Goal: Information Seeking & Learning: Learn about a topic

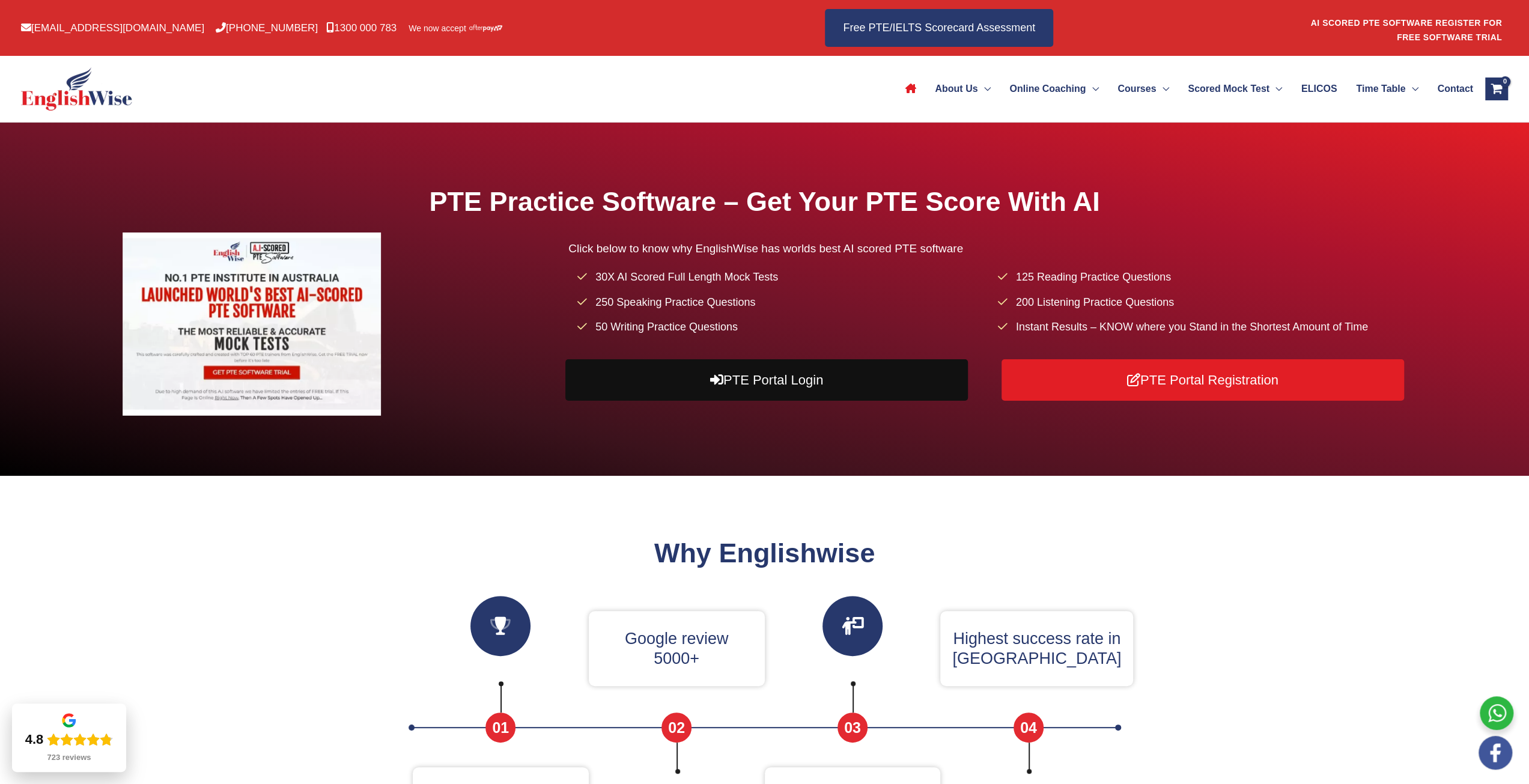
click at [664, 390] on link "PTE Portal Login" at bounding box center [766, 380] width 402 height 42
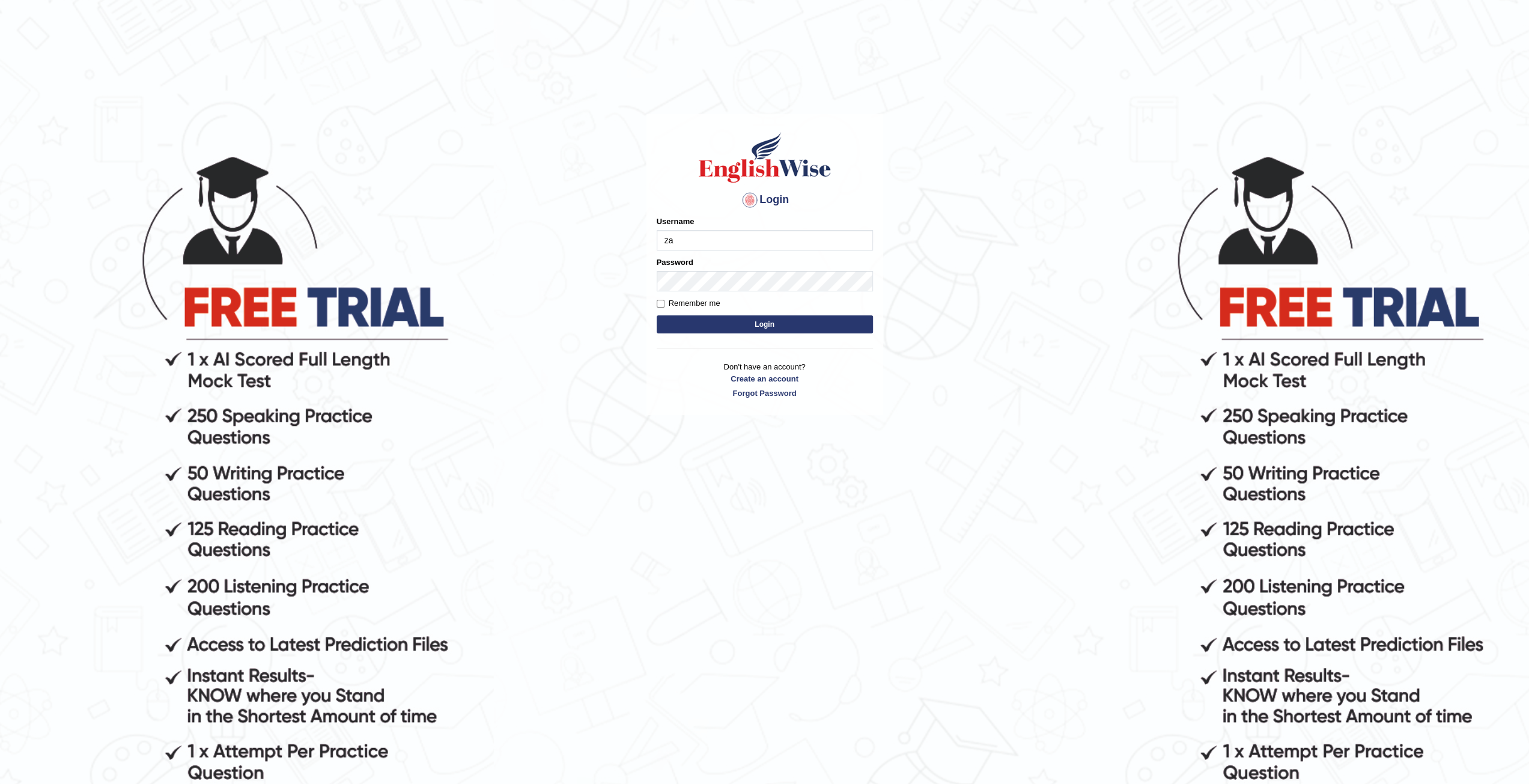
type input "zaryab_chandio"
click at [657, 316] on button "Login" at bounding box center [765, 324] width 217 height 18
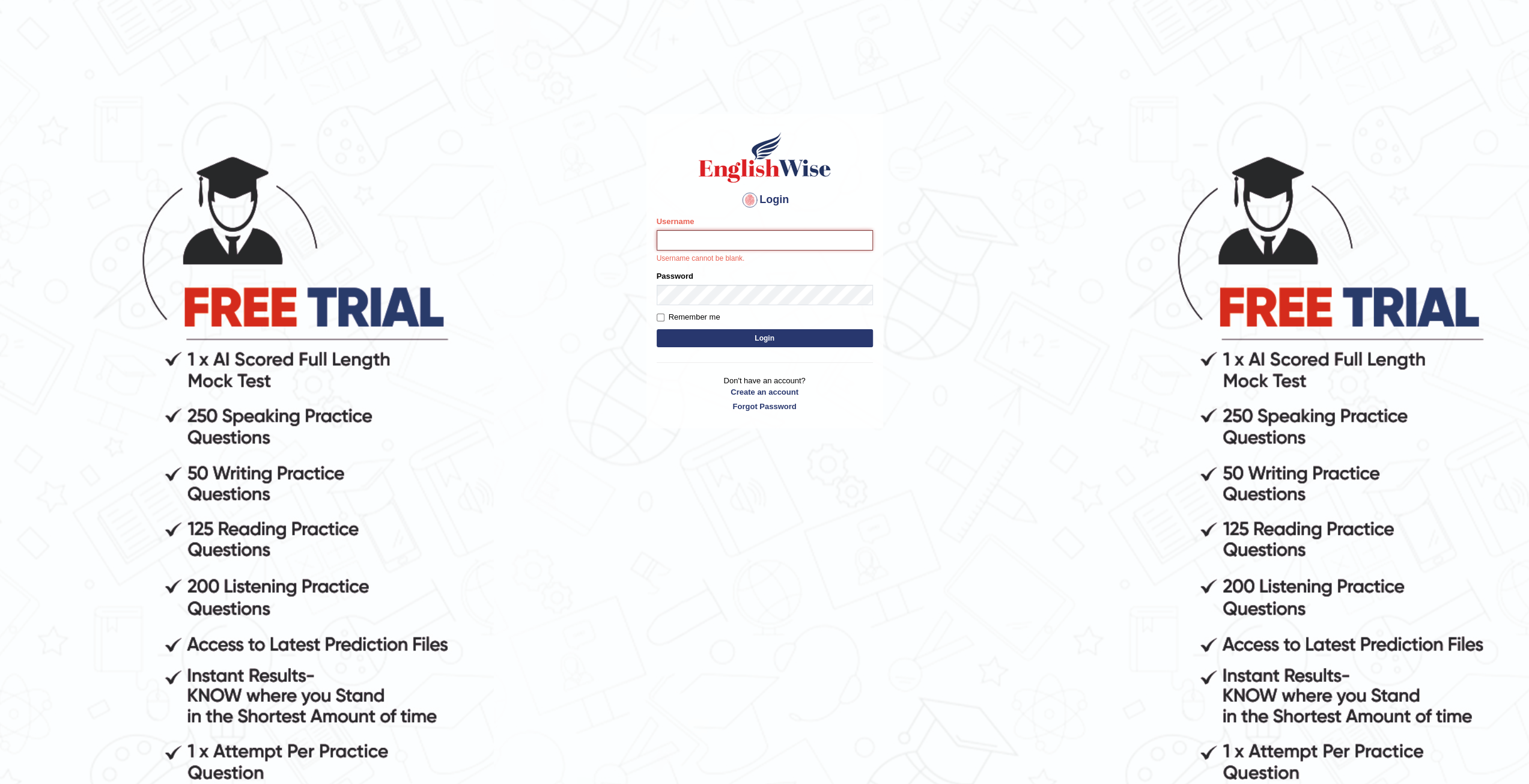
drag, startPoint x: 835, startPoint y: 234, endPoint x: 832, endPoint y: 246, distance: 12.4
click at [835, 234] on input "Username" at bounding box center [765, 240] width 217 height 20
type input "zaryab_chandio"
click at [745, 292] on div "Password Password cannot be blank." at bounding box center [765, 281] width 217 height 49
click at [657, 329] on button "Login" at bounding box center [765, 338] width 217 height 18
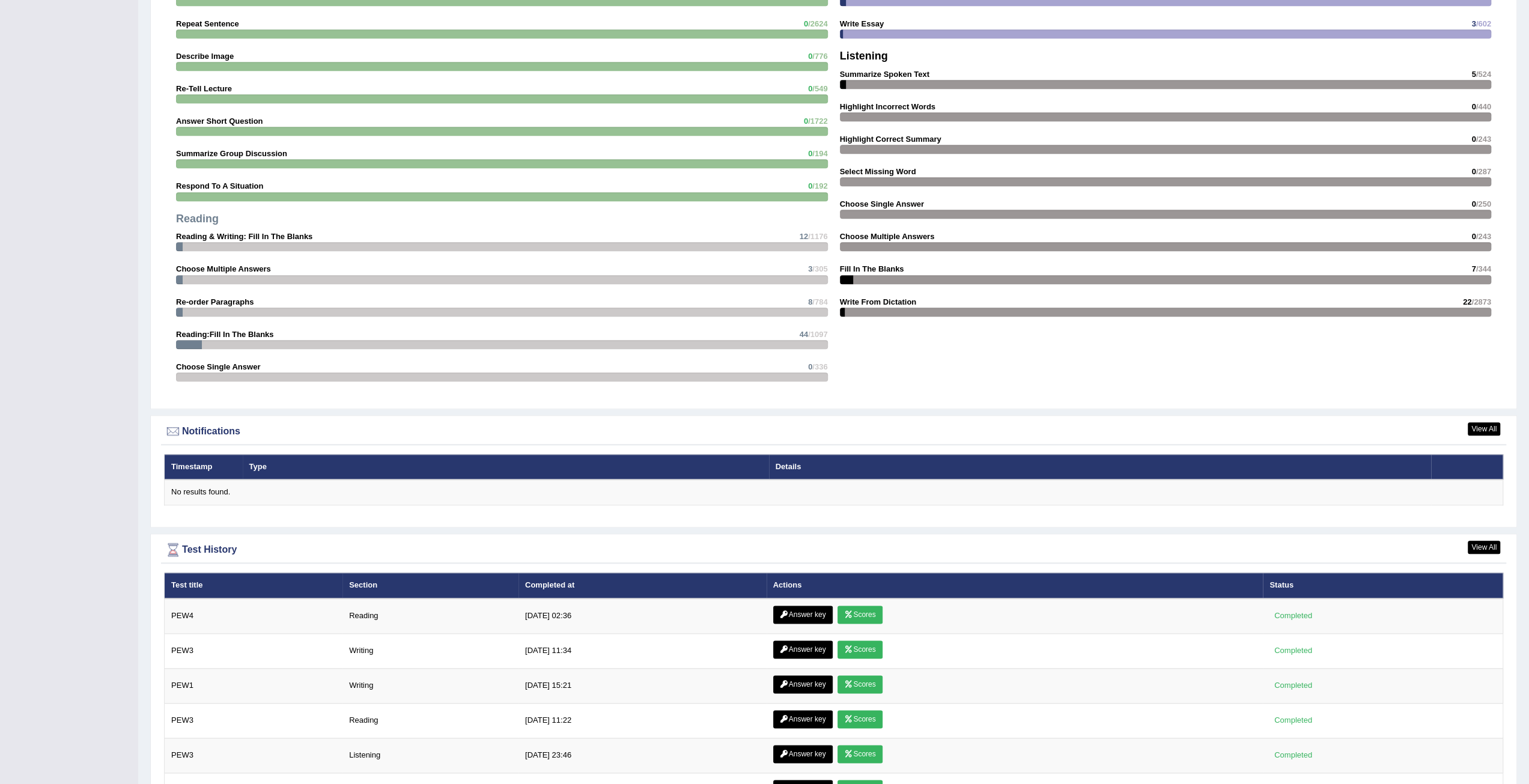
scroll to position [1240, 0]
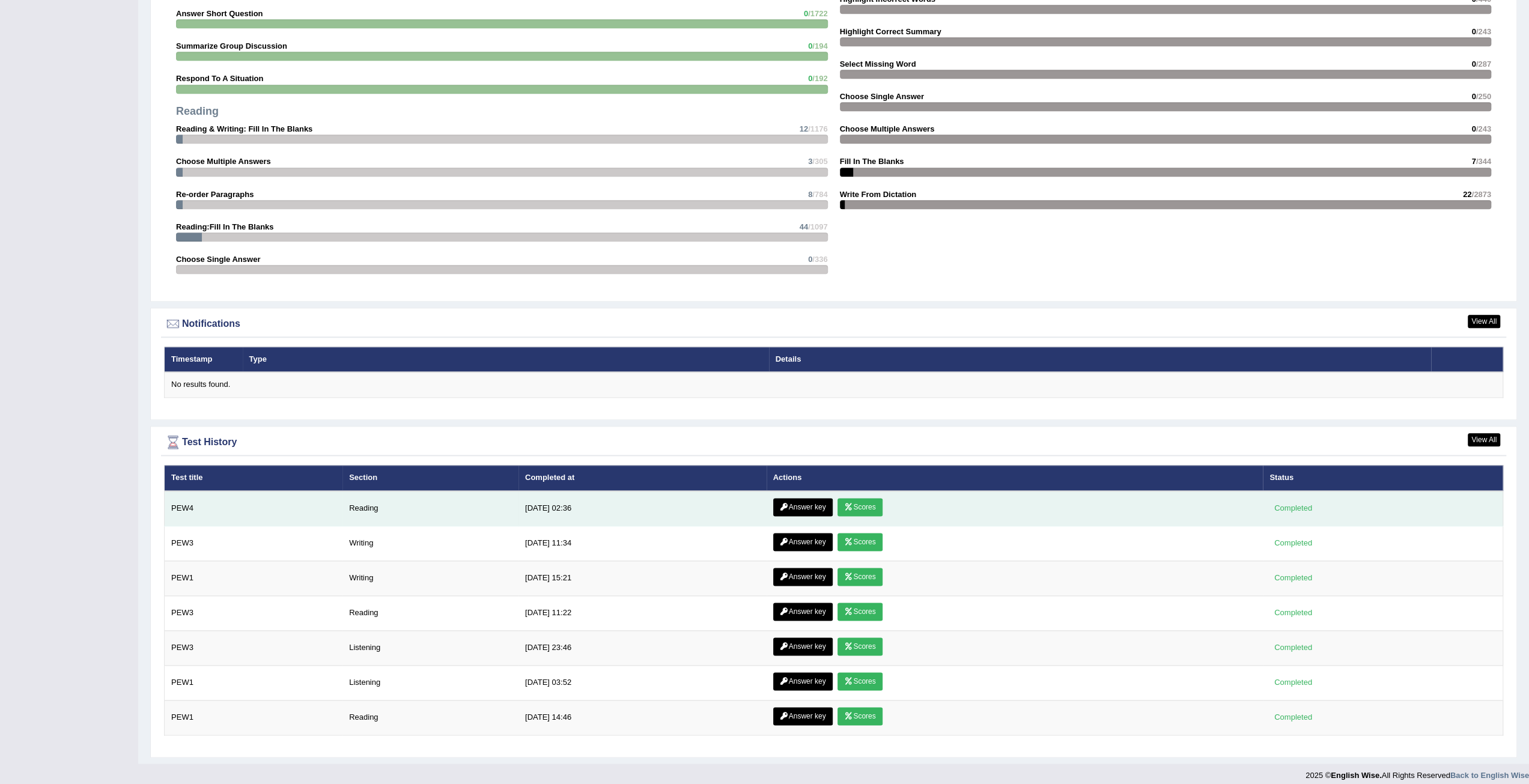
click at [839, 504] on link "Scores" at bounding box center [859, 506] width 45 height 18
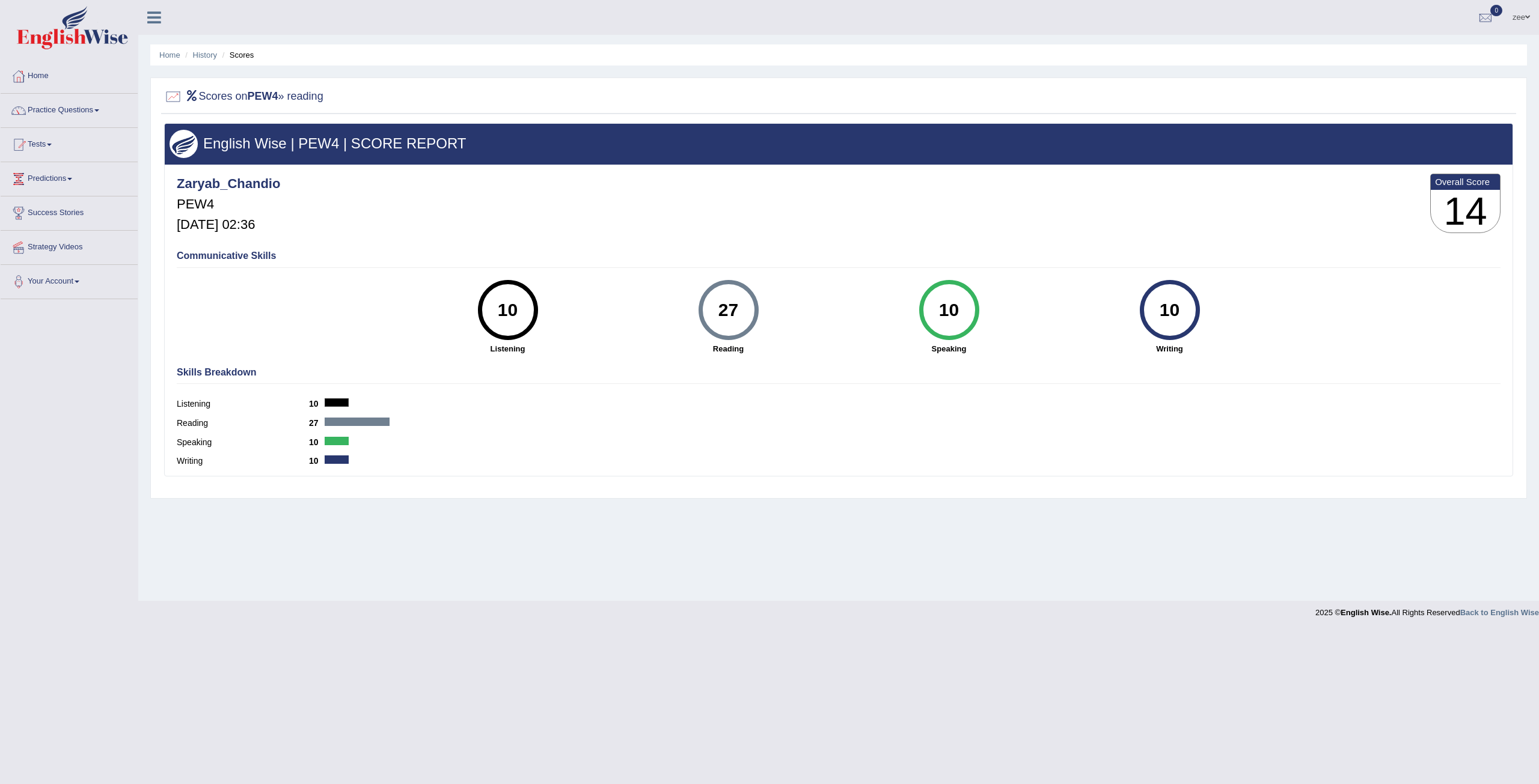
drag, startPoint x: 494, startPoint y: 300, endPoint x: 519, endPoint y: 306, distance: 25.7
click at [518, 306] on div "10" at bounding box center [508, 310] width 44 height 51
drag, startPoint x: 722, startPoint y: 306, endPoint x: 772, endPoint y: 309, distance: 50.1
click at [736, 308] on div "27" at bounding box center [728, 310] width 44 height 51
drag, startPoint x: 935, startPoint y: 309, endPoint x: 969, endPoint y: 309, distance: 34.0
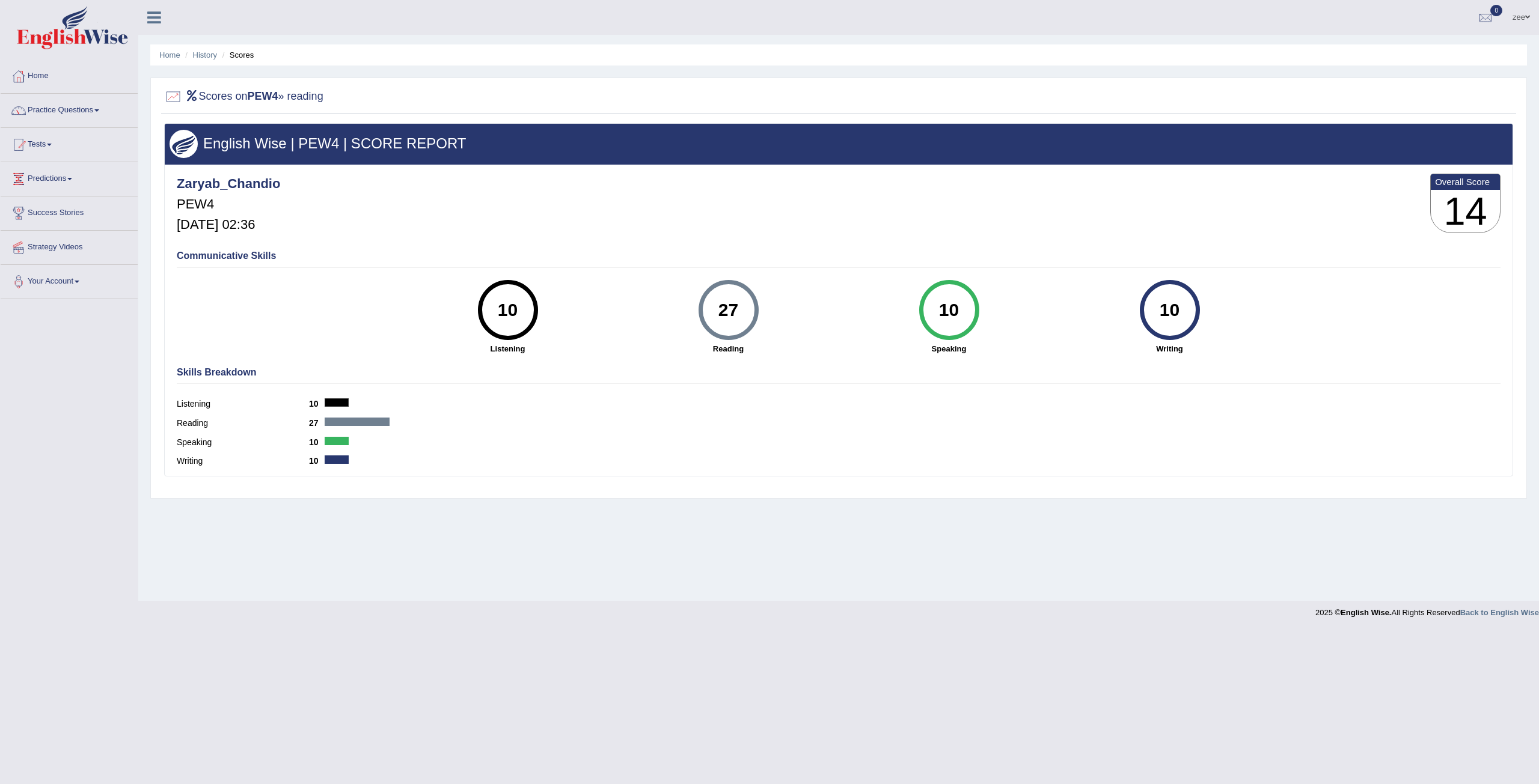
click at [969, 309] on div "10" at bounding box center [949, 310] width 44 height 51
drag, startPoint x: 1180, startPoint y: 307, endPoint x: 1198, endPoint y: 312, distance: 18.7
click at [1198, 312] on div "10" at bounding box center [1169, 310] width 60 height 60
drag, startPoint x: 1169, startPoint y: 305, endPoint x: 1187, endPoint y: 308, distance: 18.2
click at [1187, 308] on div "10" at bounding box center [1169, 310] width 44 height 51
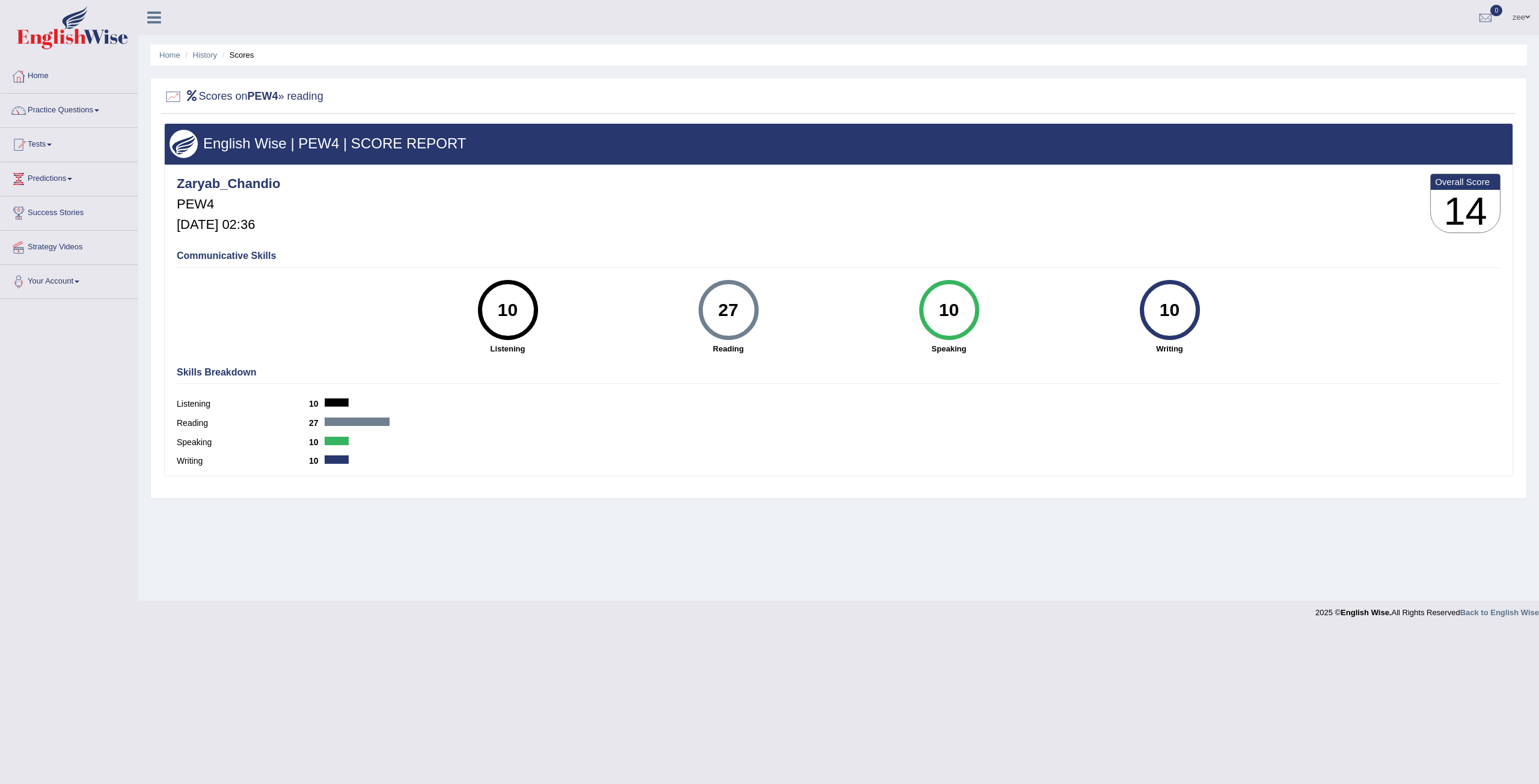
click at [1174, 319] on div "10" at bounding box center [1169, 310] width 44 height 51
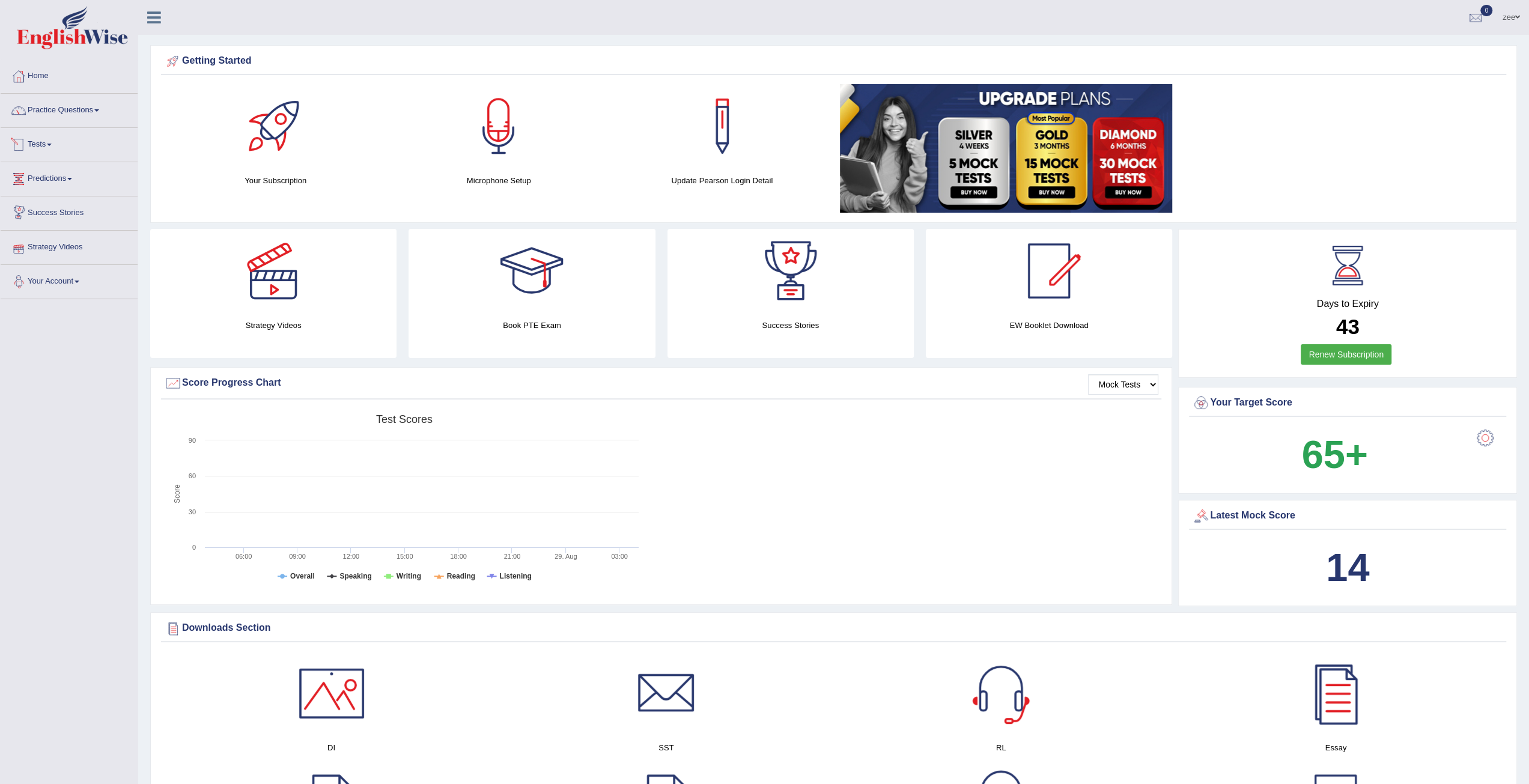
click at [36, 141] on link "Tests" at bounding box center [69, 142] width 137 height 30
click at [77, 111] on link "Practice Questions" at bounding box center [69, 108] width 137 height 30
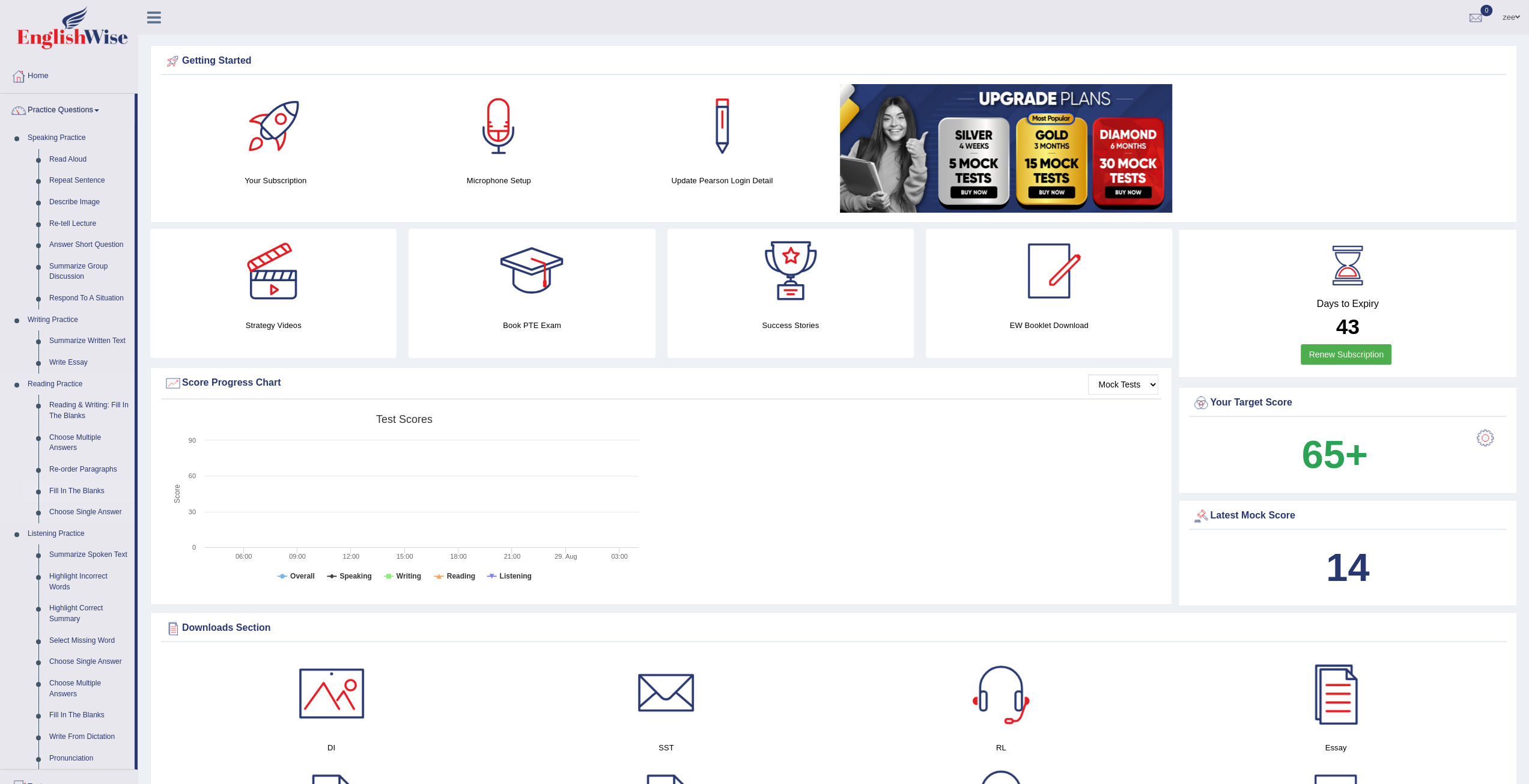
click at [78, 493] on link "Fill In The Blanks" at bounding box center [89, 491] width 91 height 21
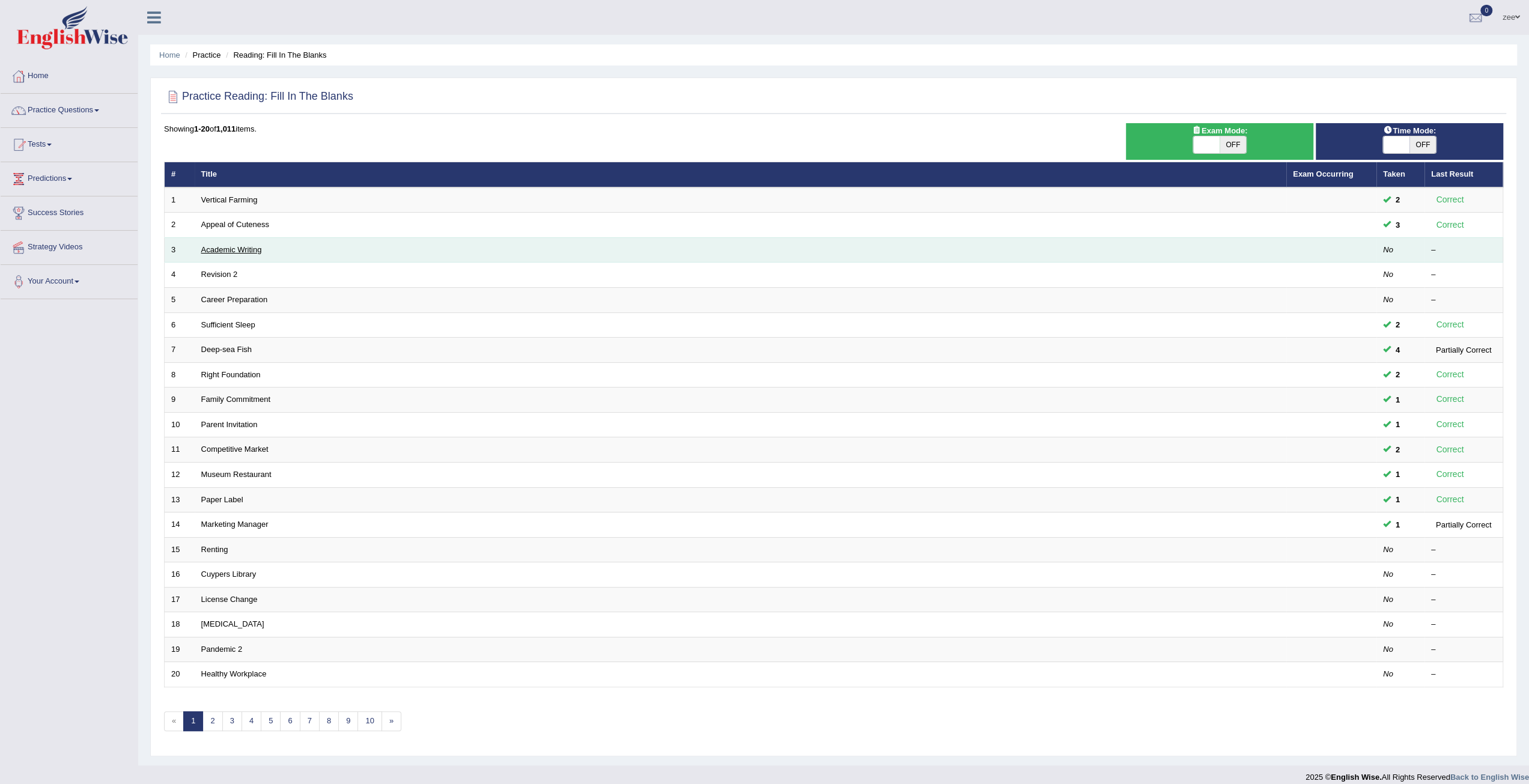
click at [254, 250] on link "Academic Writing" at bounding box center [231, 250] width 61 height 9
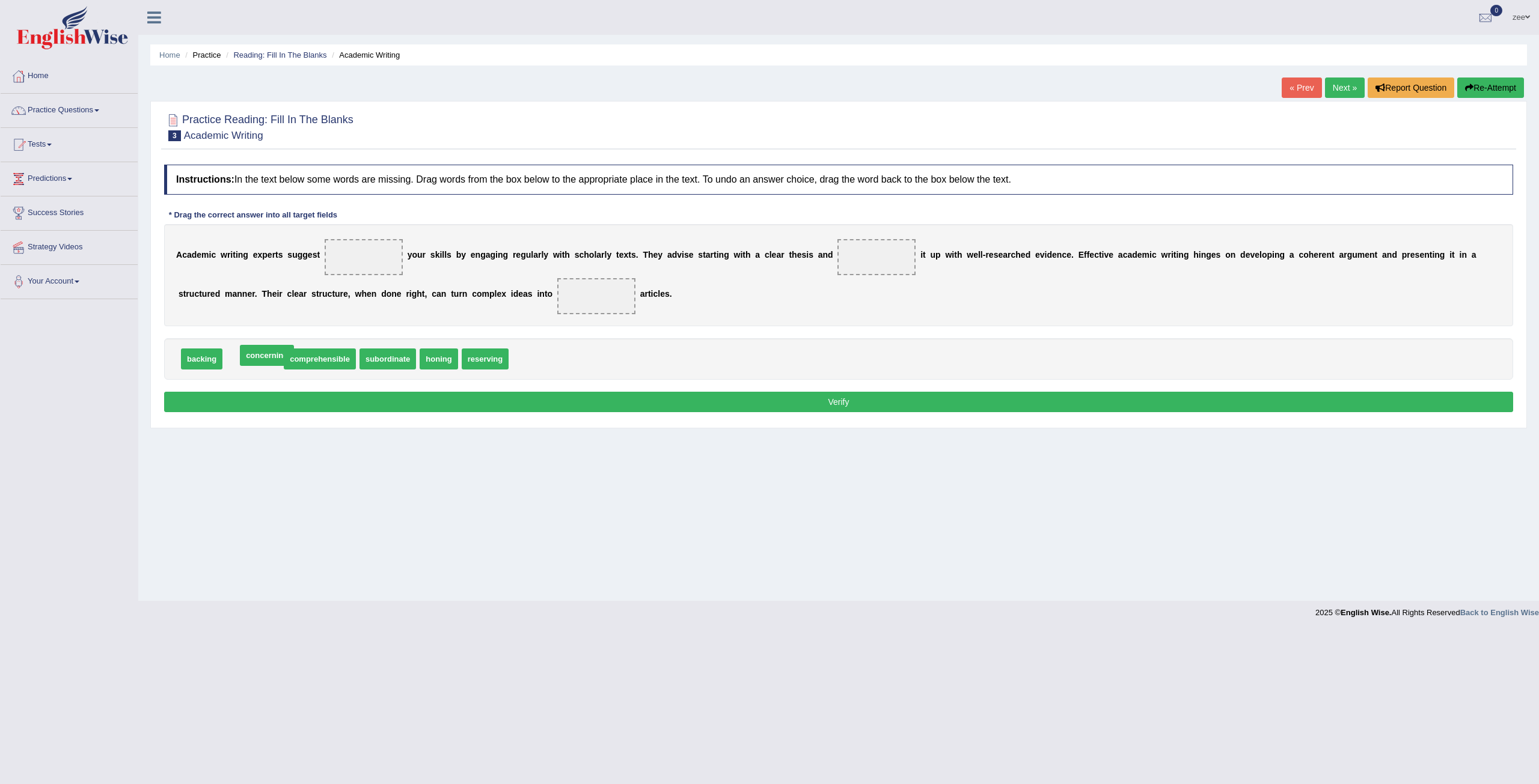
drag, startPoint x: 264, startPoint y: 358, endPoint x: 278, endPoint y: 355, distance: 14.3
drag, startPoint x: 335, startPoint y: 362, endPoint x: 368, endPoint y: 259, distance: 108.2
drag, startPoint x: 188, startPoint y: 360, endPoint x: 867, endPoint y: 262, distance: 686.0
drag, startPoint x: 221, startPoint y: 357, endPoint x: 592, endPoint y: 297, distance: 375.8
click at [552, 383] on div "Instructions: In the text below some words are missing. Drag words from the box…" at bounding box center [838, 290] width 1355 height 263
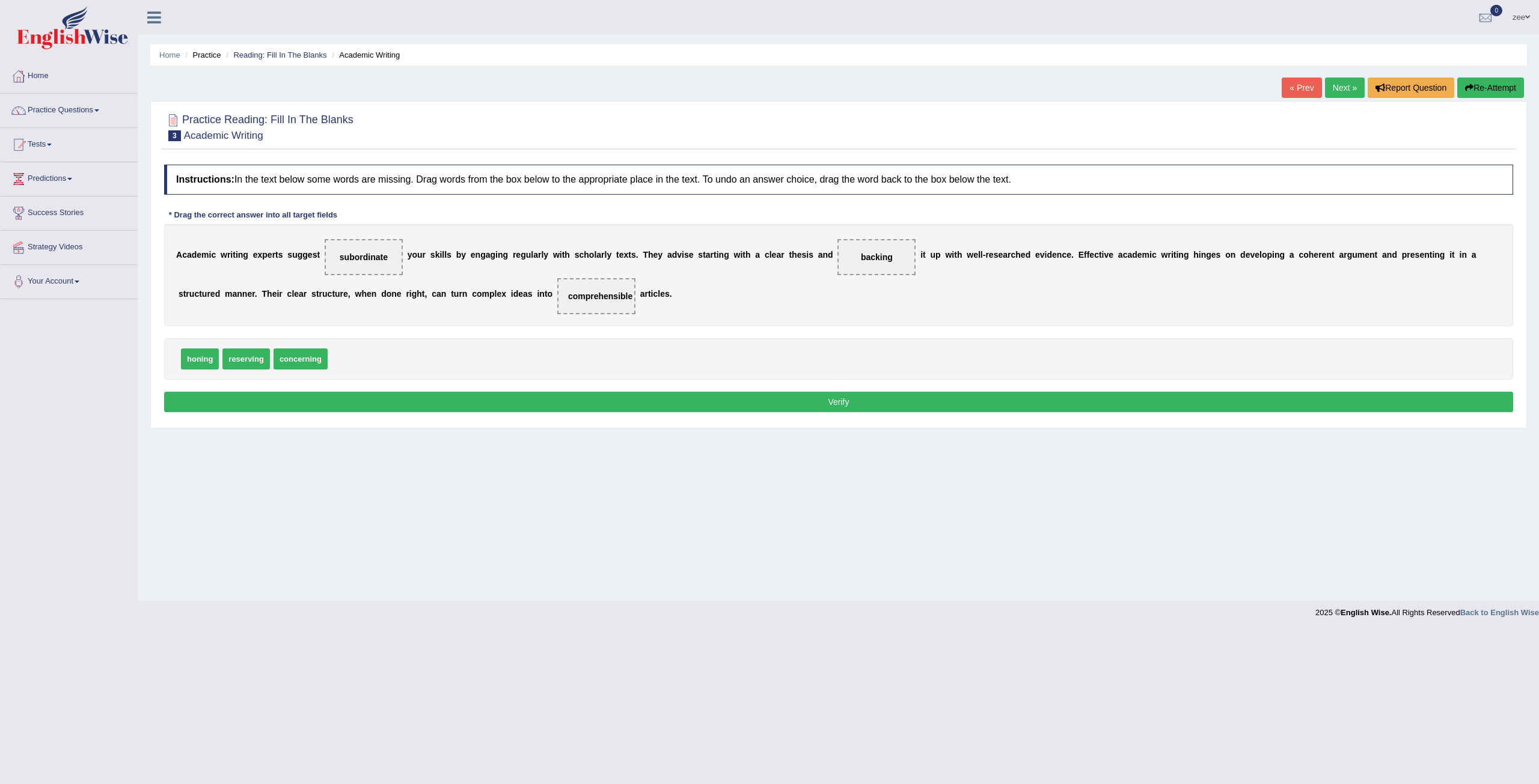
click at [536, 393] on button "Verify" at bounding box center [838, 401] width 1349 height 20
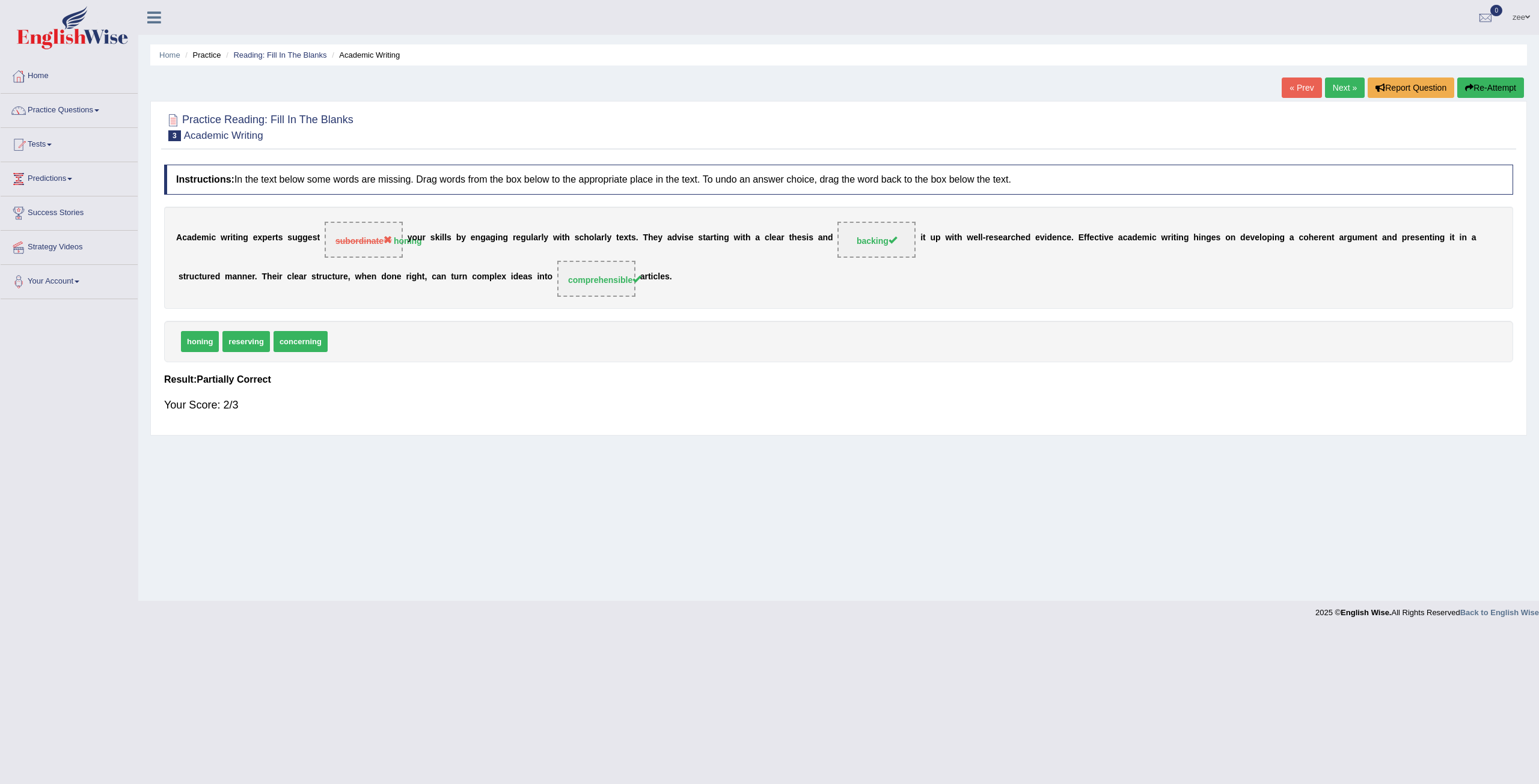
click at [1485, 84] on button "Re-Attempt" at bounding box center [1490, 87] width 67 height 20
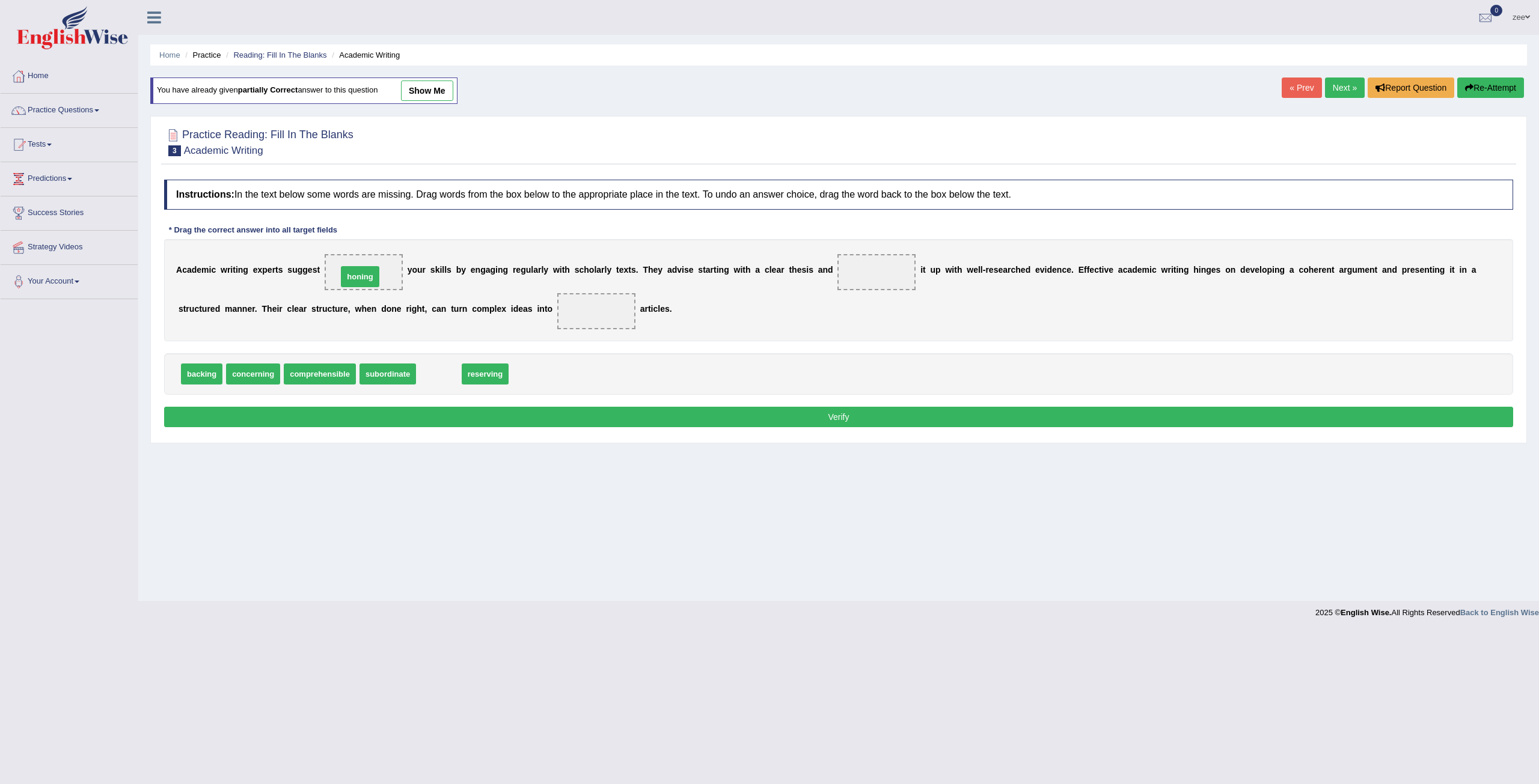
drag, startPoint x: 442, startPoint y: 377, endPoint x: 357, endPoint y: 284, distance: 126.0
drag, startPoint x: 331, startPoint y: 374, endPoint x: 615, endPoint y: 312, distance: 290.7
drag, startPoint x: 189, startPoint y: 373, endPoint x: 880, endPoint y: 275, distance: 697.9
click at [901, 416] on button "Verify" at bounding box center [838, 416] width 1349 height 20
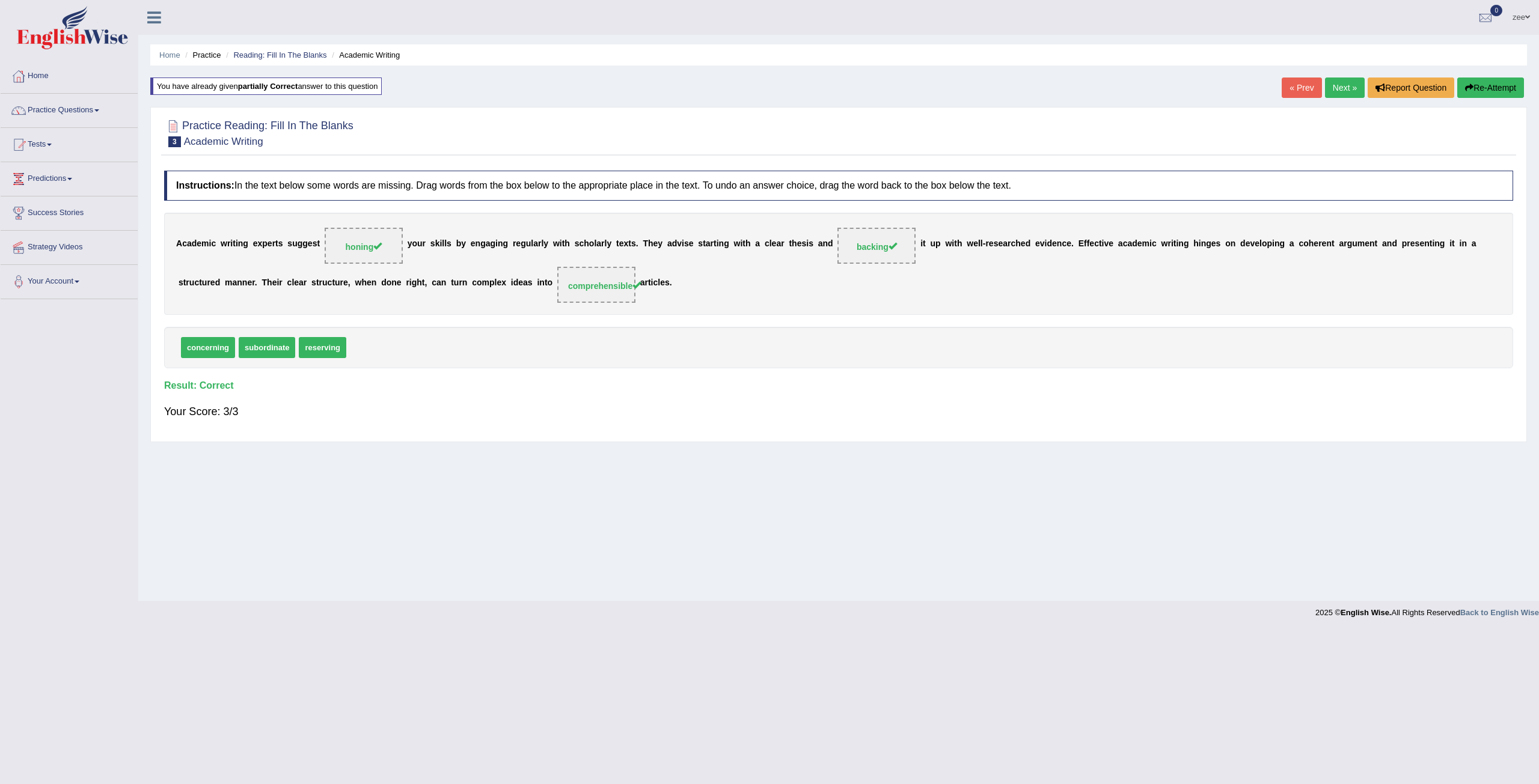
click at [1345, 92] on link "Next »" at bounding box center [1344, 87] width 40 height 20
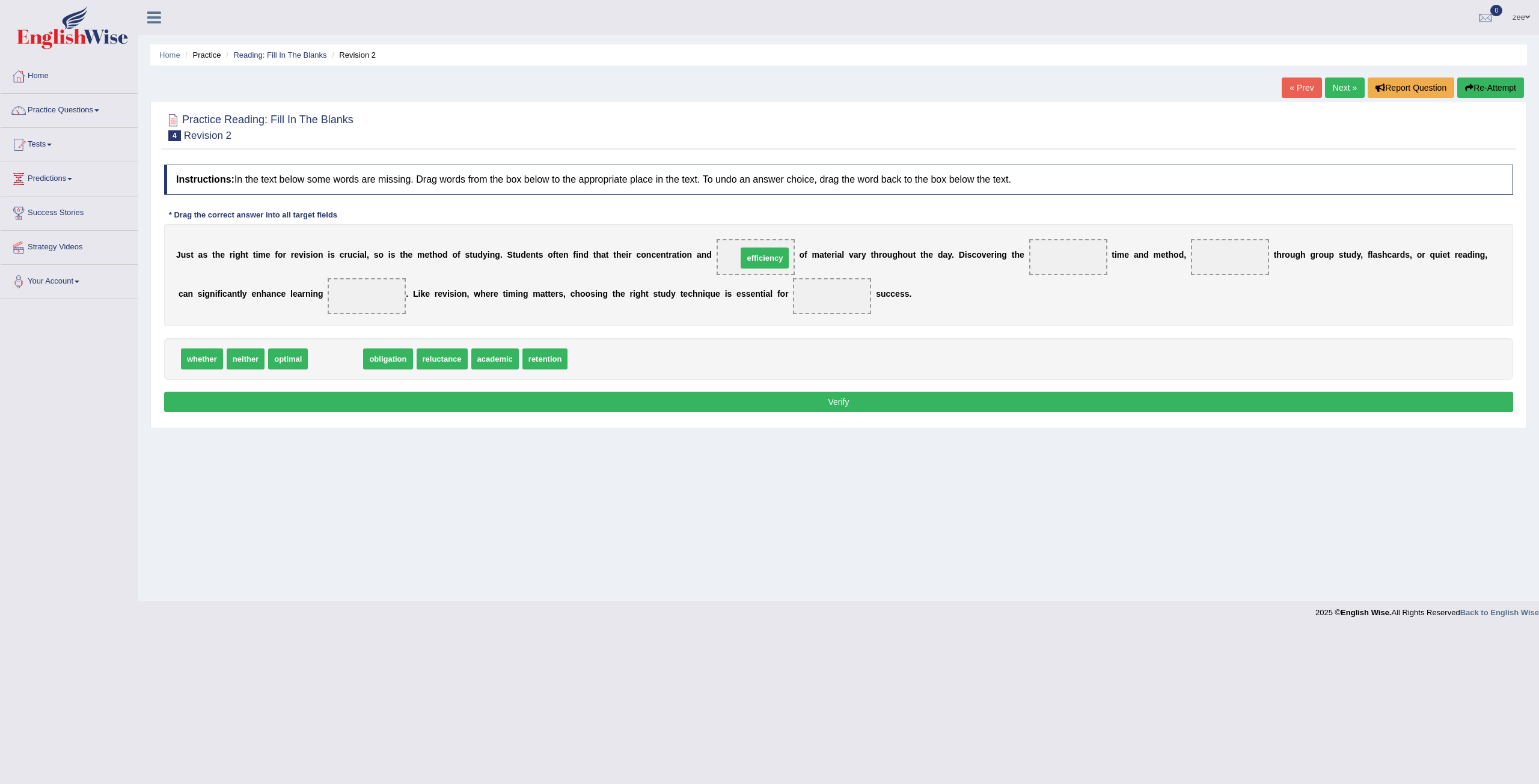
drag, startPoint x: 328, startPoint y: 360, endPoint x: 758, endPoint y: 259, distance: 441.7
drag, startPoint x: 296, startPoint y: 361, endPoint x: 1073, endPoint y: 266, distance: 782.8
drag, startPoint x: 349, startPoint y: 362, endPoint x: 1221, endPoint y: 262, distance: 877.7
drag, startPoint x: 732, startPoint y: 254, endPoint x: 540, endPoint y: 267, distance: 192.4
click at [492, 273] on div "J u s t a s t h e r i g h t t i m e f o r r e v i s i o n i s c r u c i a l , s…" at bounding box center [838, 275] width 1349 height 102
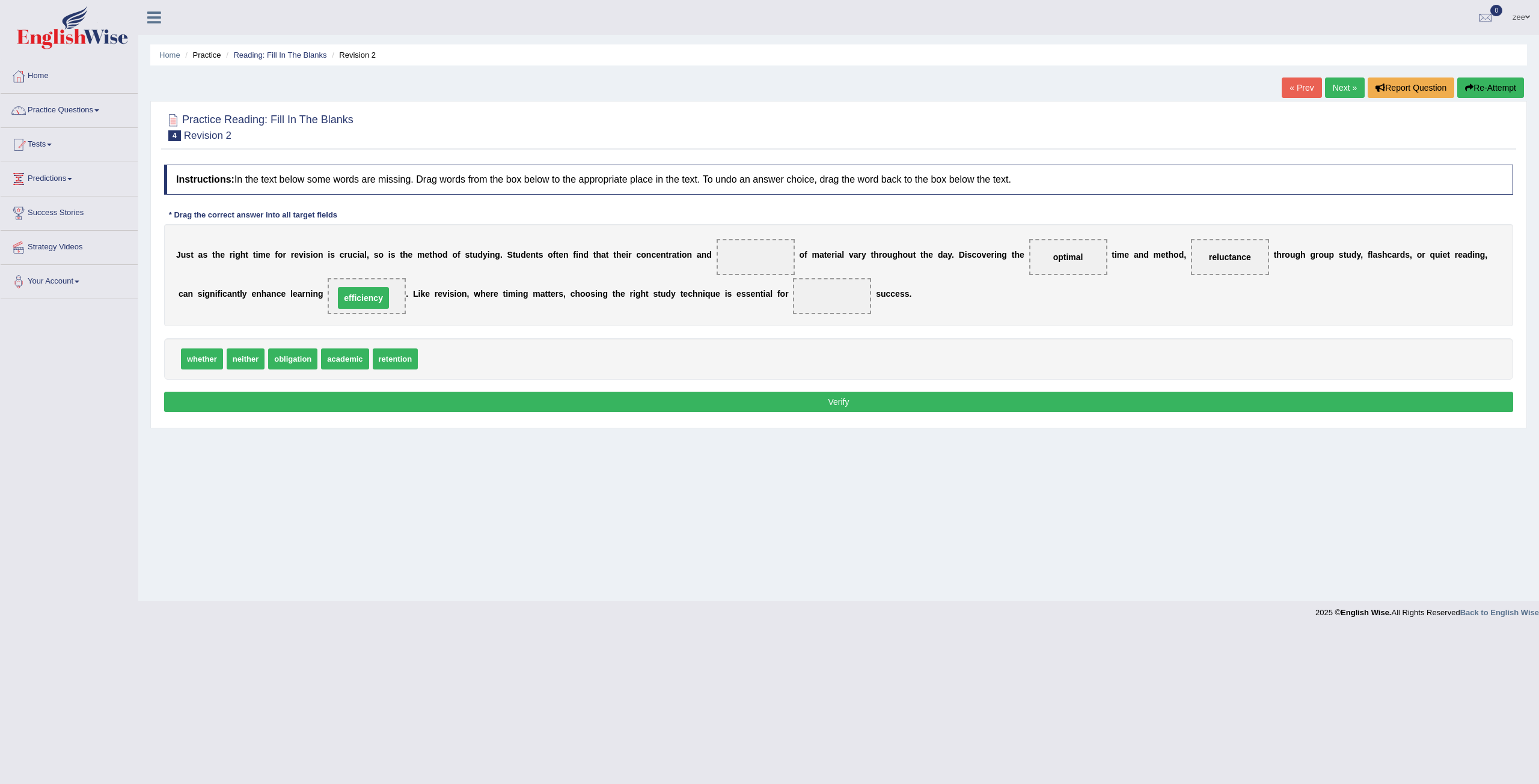
drag, startPoint x: 755, startPoint y: 255, endPoint x: 363, endPoint y: 296, distance: 394.1
drag, startPoint x: 341, startPoint y: 364, endPoint x: 854, endPoint y: 311, distance: 515.7
drag, startPoint x: 1226, startPoint y: 259, endPoint x: 1249, endPoint y: 261, distance: 23.1
drag, startPoint x: 203, startPoint y: 358, endPoint x: 201, endPoint y: 367, distance: 9.2
drag, startPoint x: 245, startPoint y: 360, endPoint x: 766, endPoint y: 251, distance: 532.3
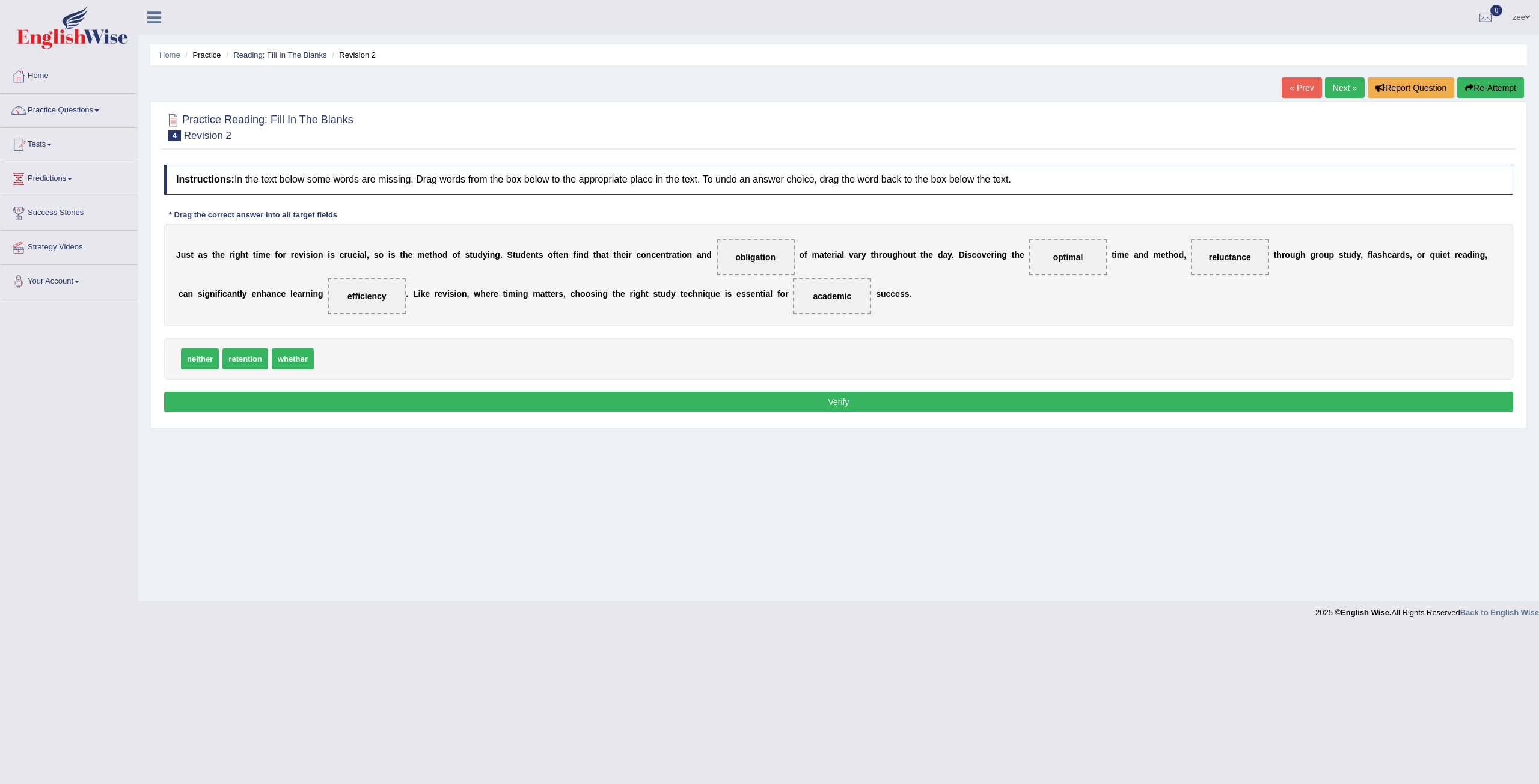
click at [730, 403] on button "Verify" at bounding box center [838, 401] width 1349 height 20
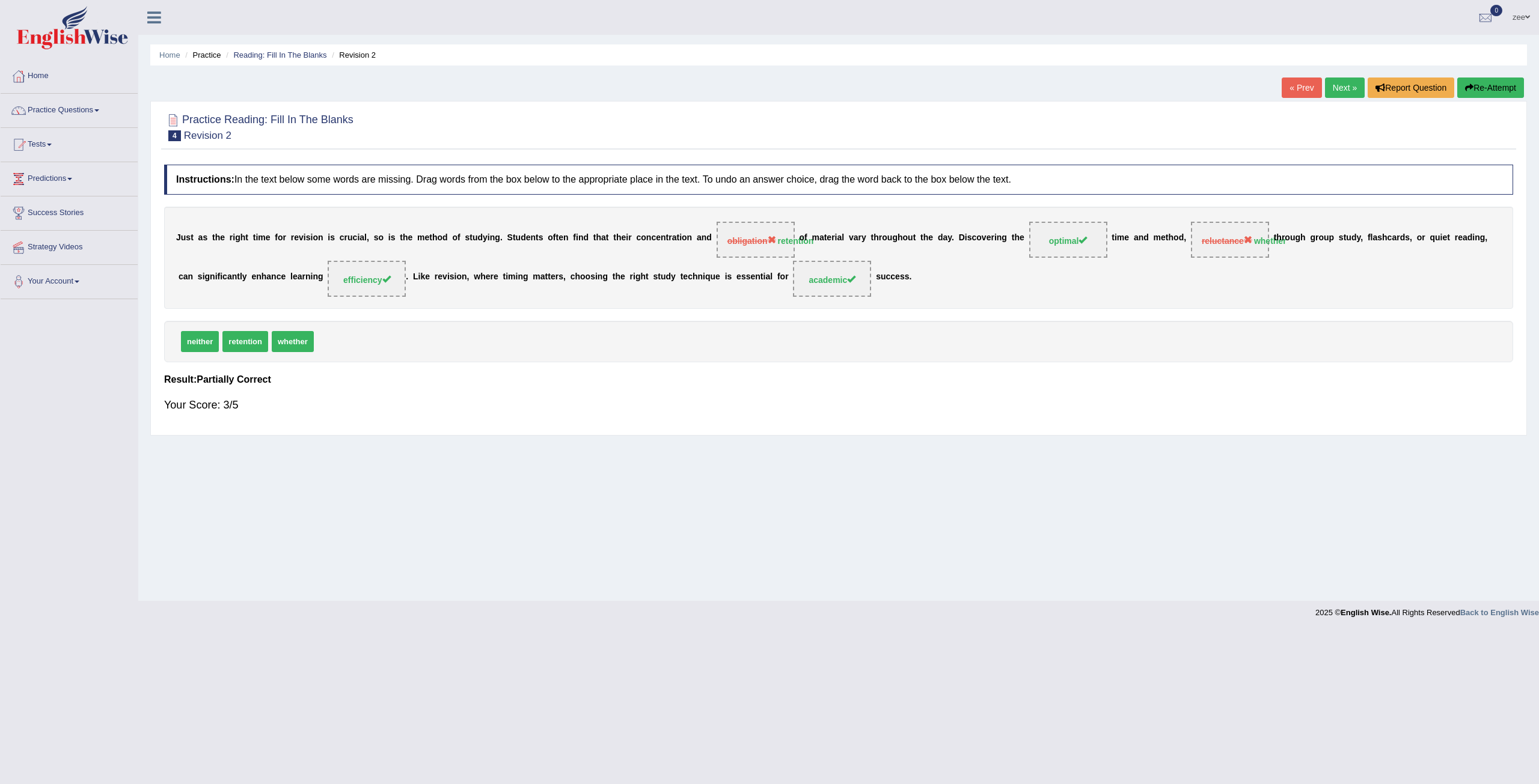
click at [1499, 93] on button "Re-Attempt" at bounding box center [1490, 87] width 67 height 20
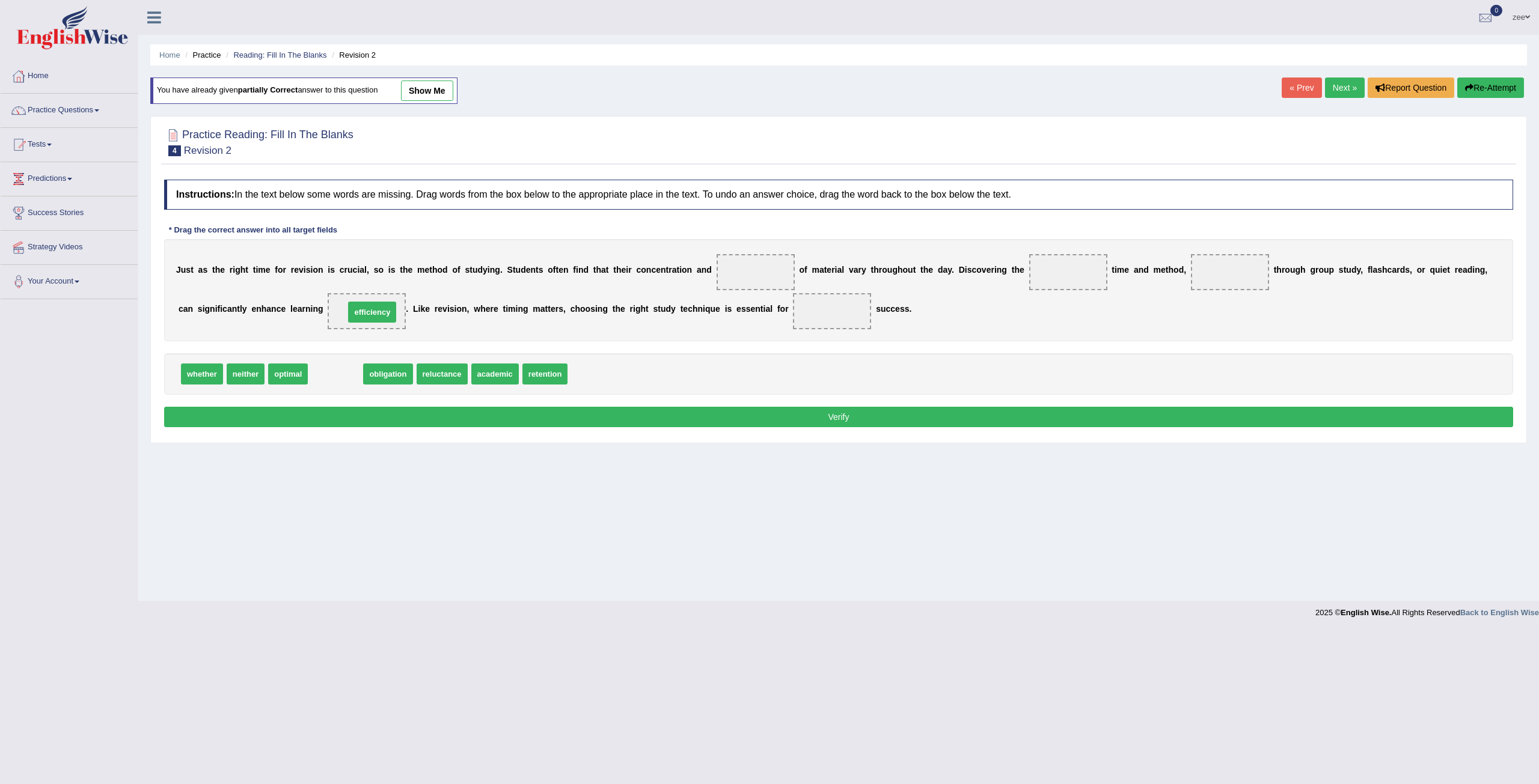
drag, startPoint x: 338, startPoint y: 375, endPoint x: 378, endPoint y: 309, distance: 77.2
drag, startPoint x: 438, startPoint y: 375, endPoint x: 824, endPoint y: 311, distance: 391.3
drag, startPoint x: 443, startPoint y: 371, endPoint x: 767, endPoint y: 265, distance: 340.9
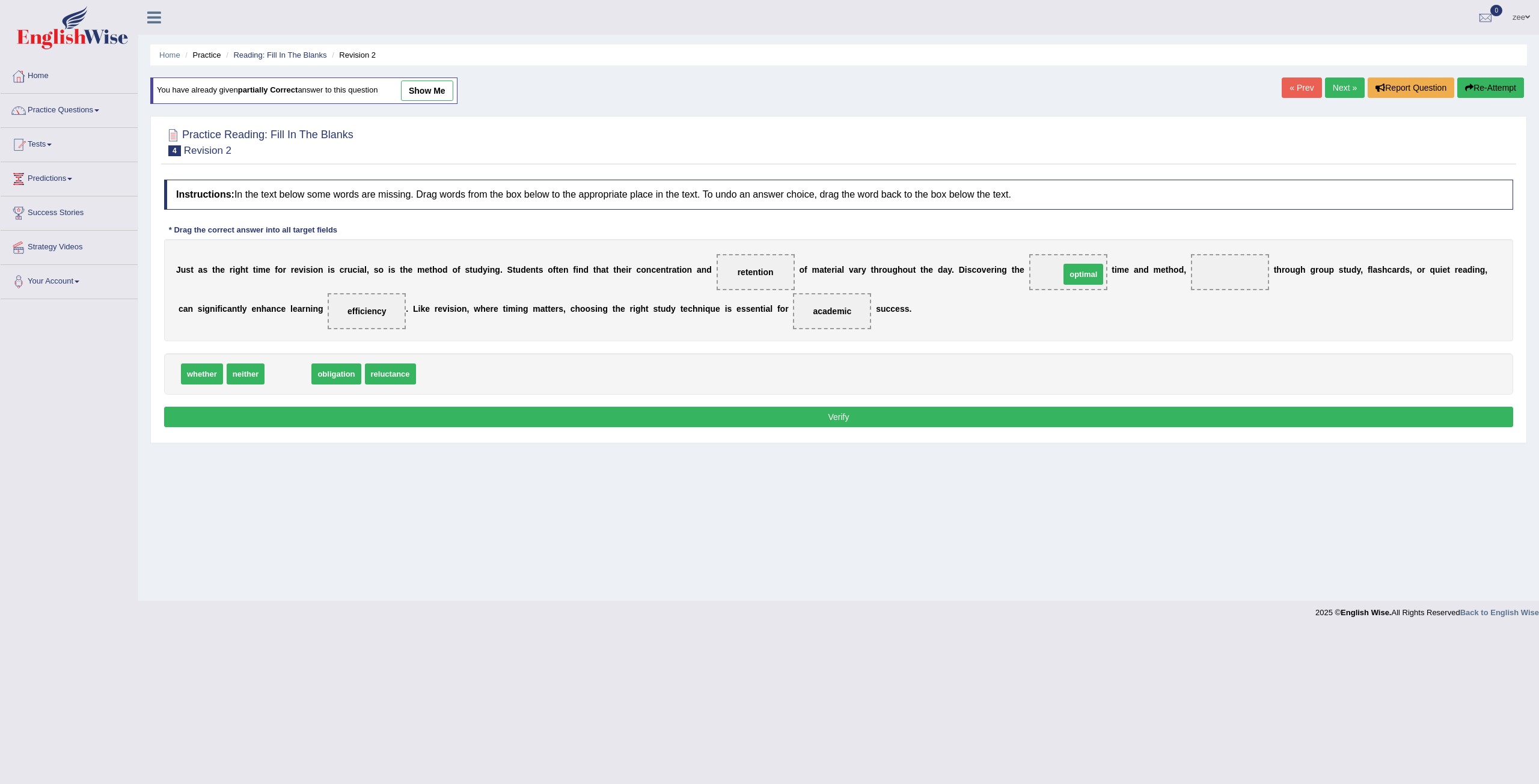
drag, startPoint x: 315, startPoint y: 372, endPoint x: 1095, endPoint y: 275, distance: 786.0
drag, startPoint x: 201, startPoint y: 372, endPoint x: 1231, endPoint y: 272, distance: 1034.8
click at [1027, 401] on div "Instructions: In the text below some words are missing. Drag words from the box…" at bounding box center [838, 305] width 1355 height 263
click at [1013, 412] on button "Verify" at bounding box center [838, 416] width 1349 height 20
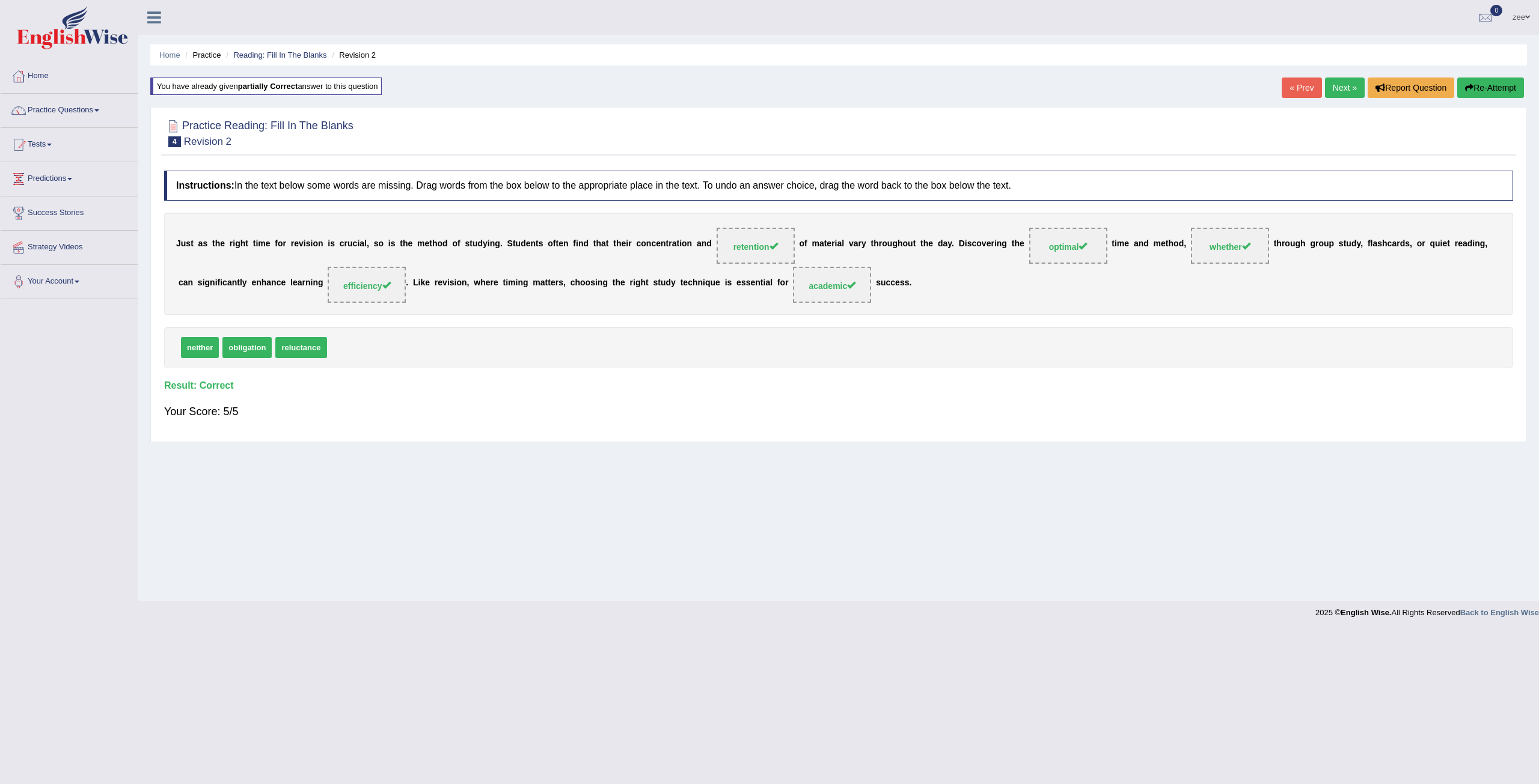
click at [1349, 91] on link "Next »" at bounding box center [1344, 87] width 40 height 20
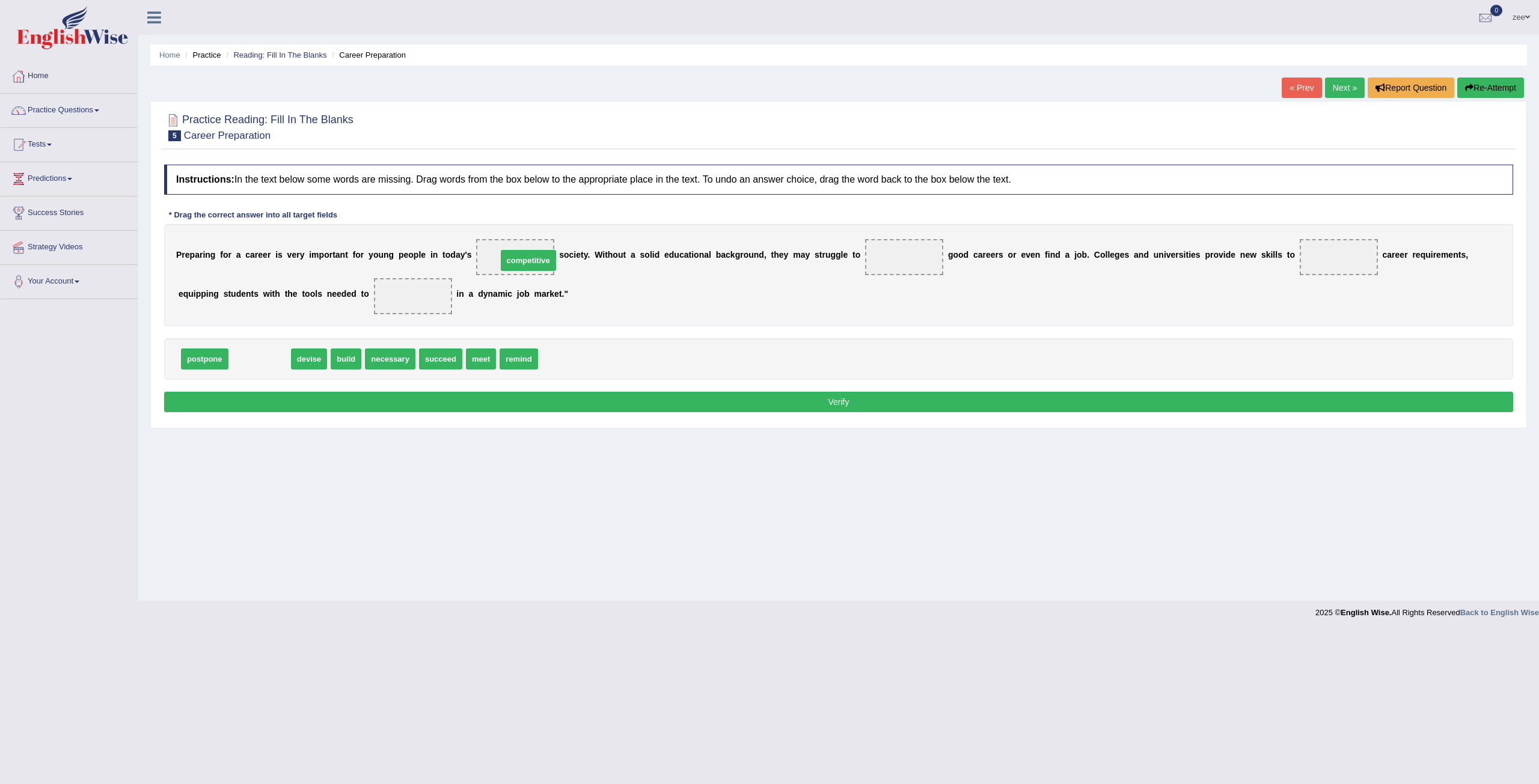
drag, startPoint x: 271, startPoint y: 357, endPoint x: 540, endPoint y: 255, distance: 287.7
drag, startPoint x: 429, startPoint y: 362, endPoint x: 936, endPoint y: 264, distance: 516.4
click at [1026, 276] on div "P r e p a r i n g f o r a c a r e e r i s v e r y i m p o r t a n t f o r y o u…" at bounding box center [838, 275] width 1349 height 102
drag, startPoint x: 329, startPoint y: 361, endPoint x: 1361, endPoint y: 254, distance: 1037.5
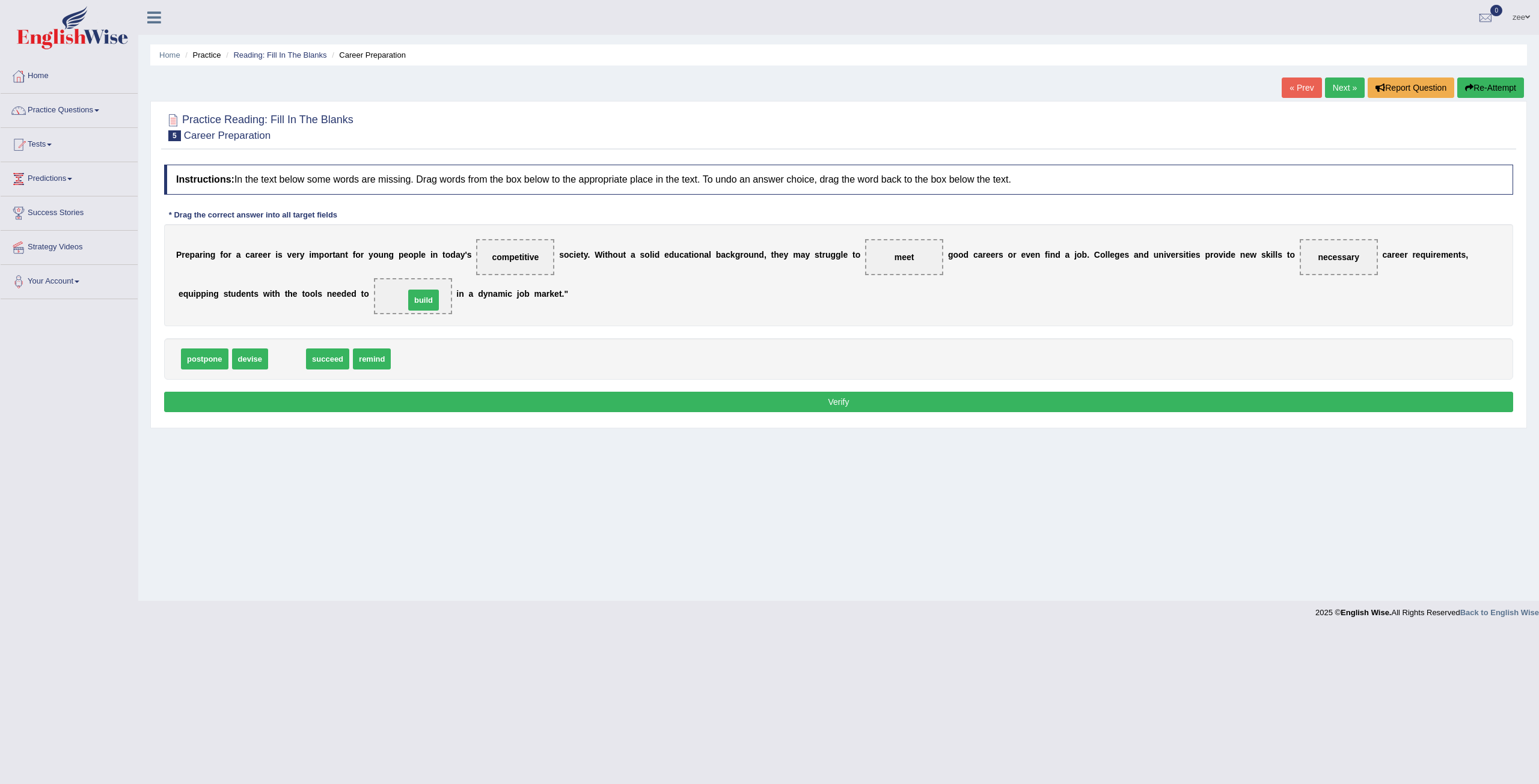
drag, startPoint x: 283, startPoint y: 361, endPoint x: 419, endPoint y: 303, distance: 147.9
click at [404, 410] on div "Instructions: In the text below some words are missing. Drag words from the box…" at bounding box center [838, 290] width 1355 height 263
click at [405, 408] on button "Verify" at bounding box center [838, 401] width 1349 height 20
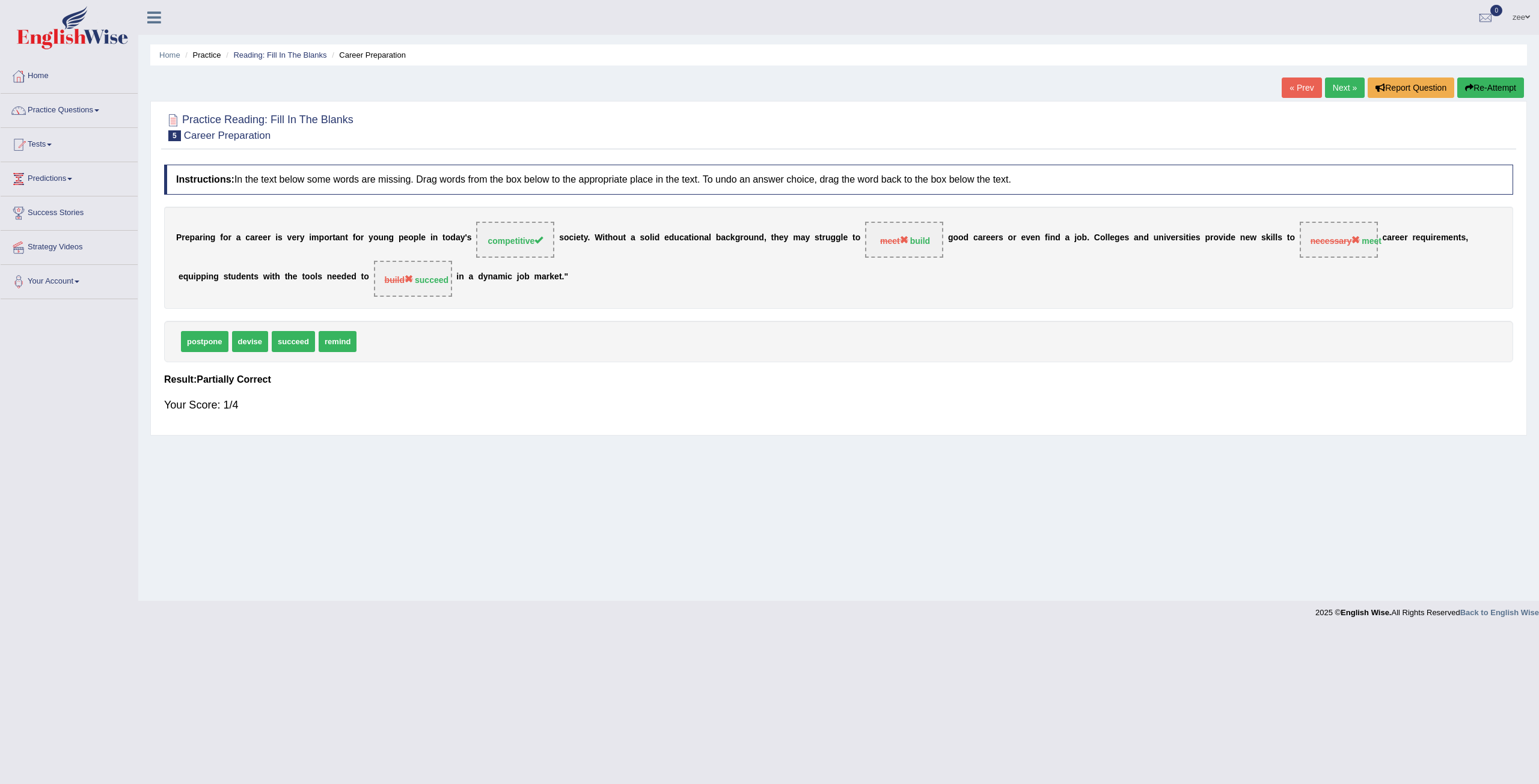
click at [1480, 94] on button "Re-Attempt" at bounding box center [1490, 87] width 67 height 20
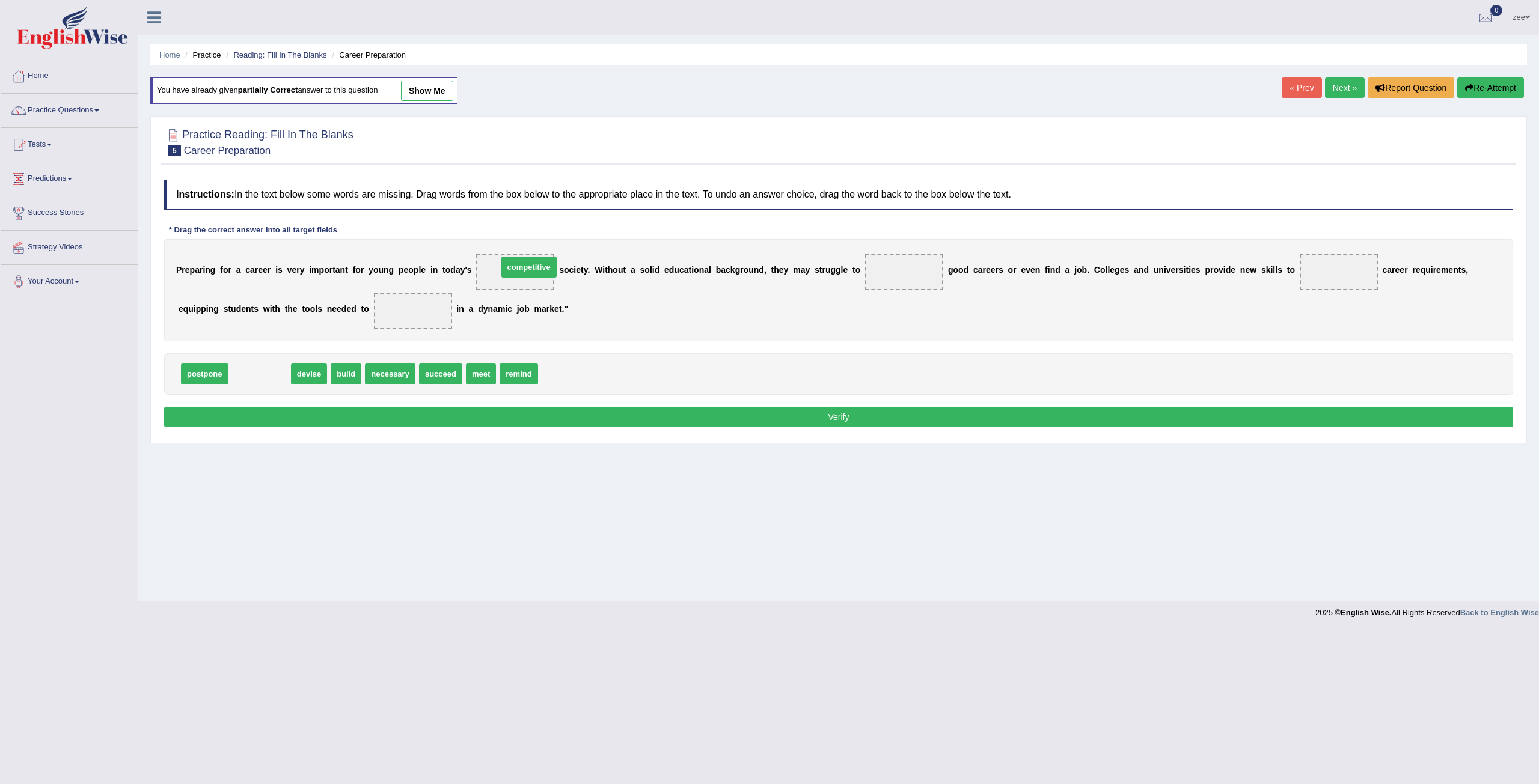
drag, startPoint x: 469, startPoint y: 317, endPoint x: 518, endPoint y: 267, distance: 70.0
drag, startPoint x: 289, startPoint y: 369, endPoint x: 917, endPoint y: 267, distance: 636.2
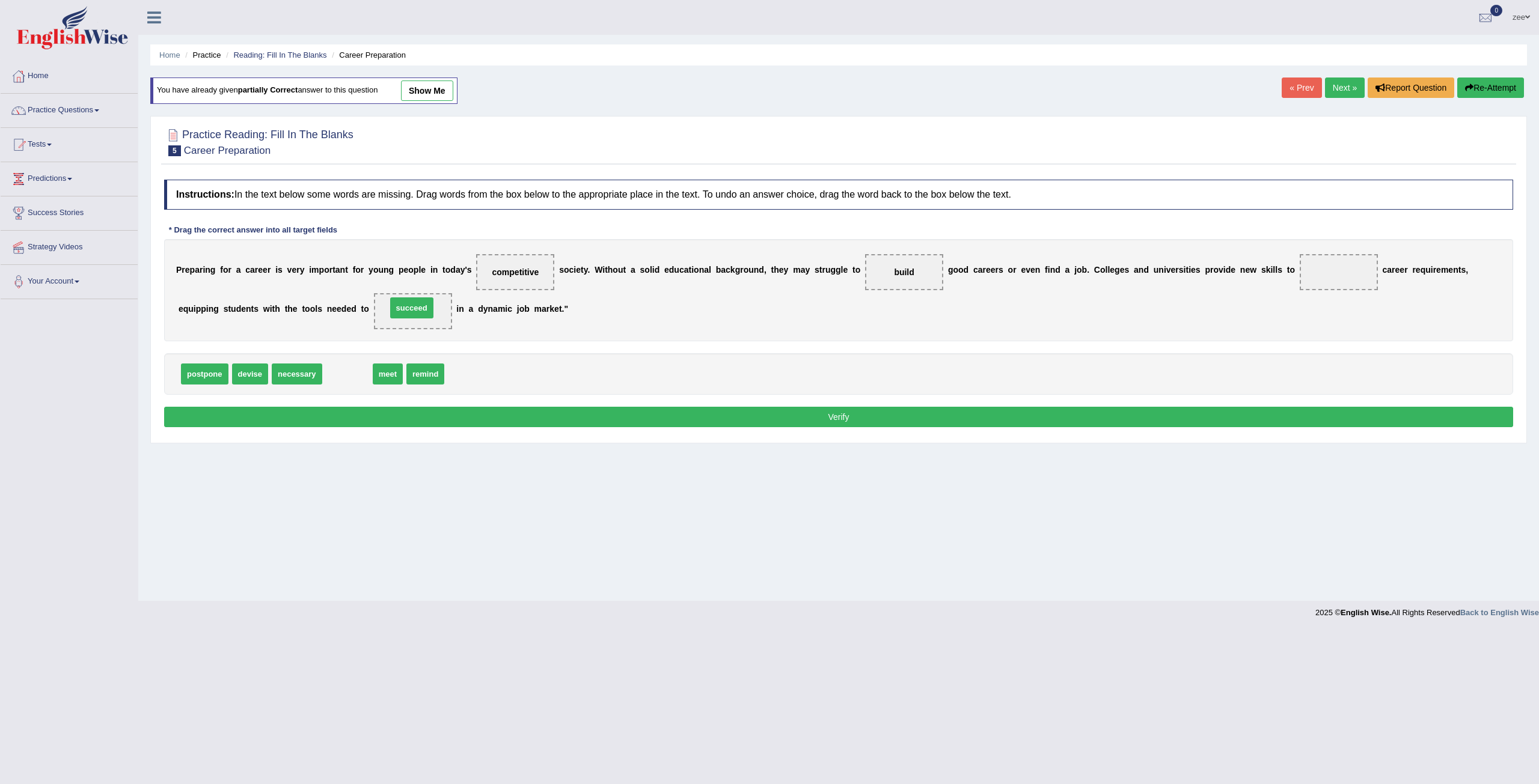
drag, startPoint x: 351, startPoint y: 372, endPoint x: 415, endPoint y: 306, distance: 91.9
drag, startPoint x: 332, startPoint y: 372, endPoint x: 1337, endPoint y: 267, distance: 1010.5
click at [1152, 283] on div "P r e p a r i n g f o r a c a r e e r i s v e r y i m p o r t a n t f o r y o u…" at bounding box center [838, 290] width 1349 height 102
click at [1220, 410] on button "Verify" at bounding box center [838, 416] width 1349 height 20
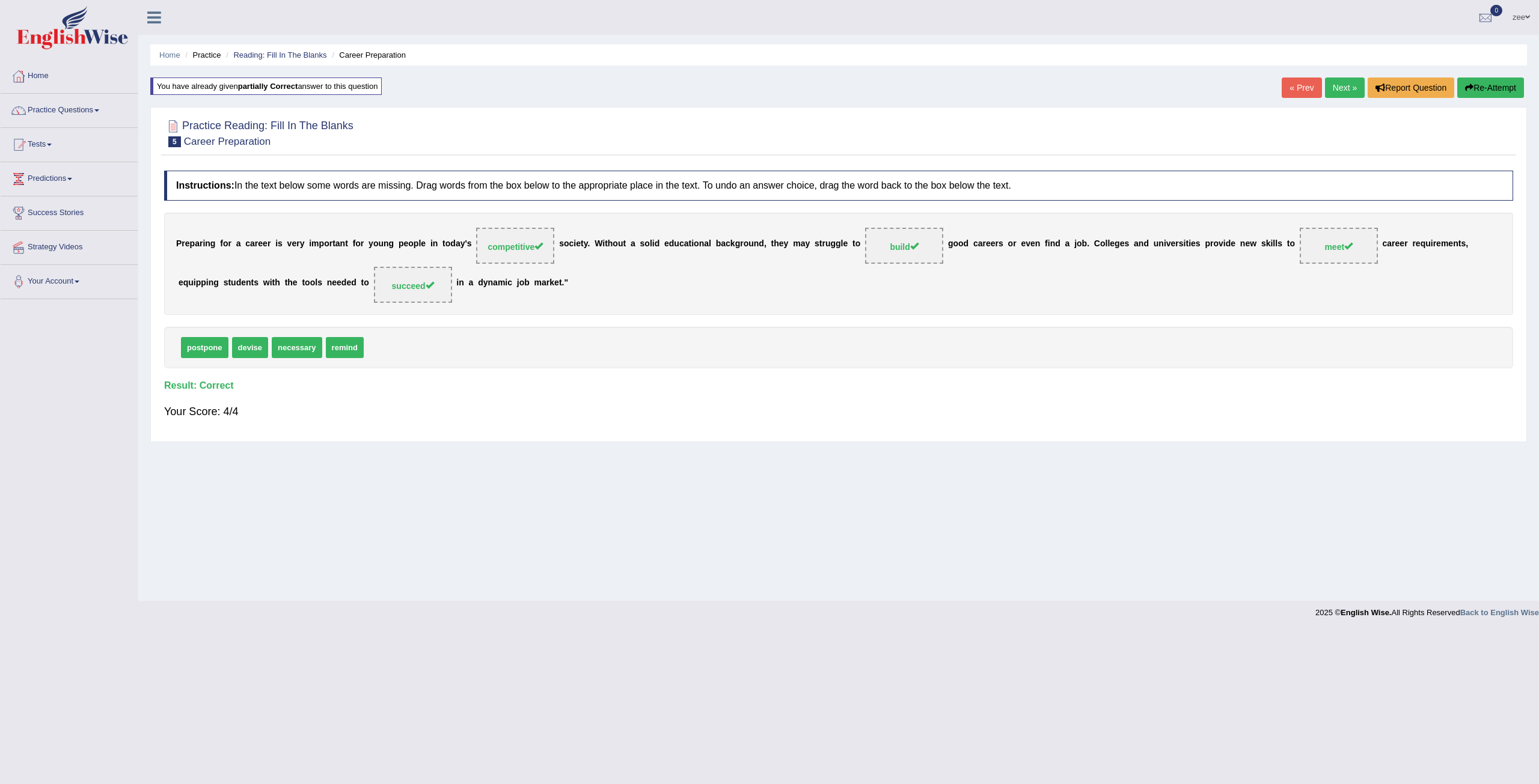
click at [1348, 85] on link "Next »" at bounding box center [1344, 87] width 40 height 20
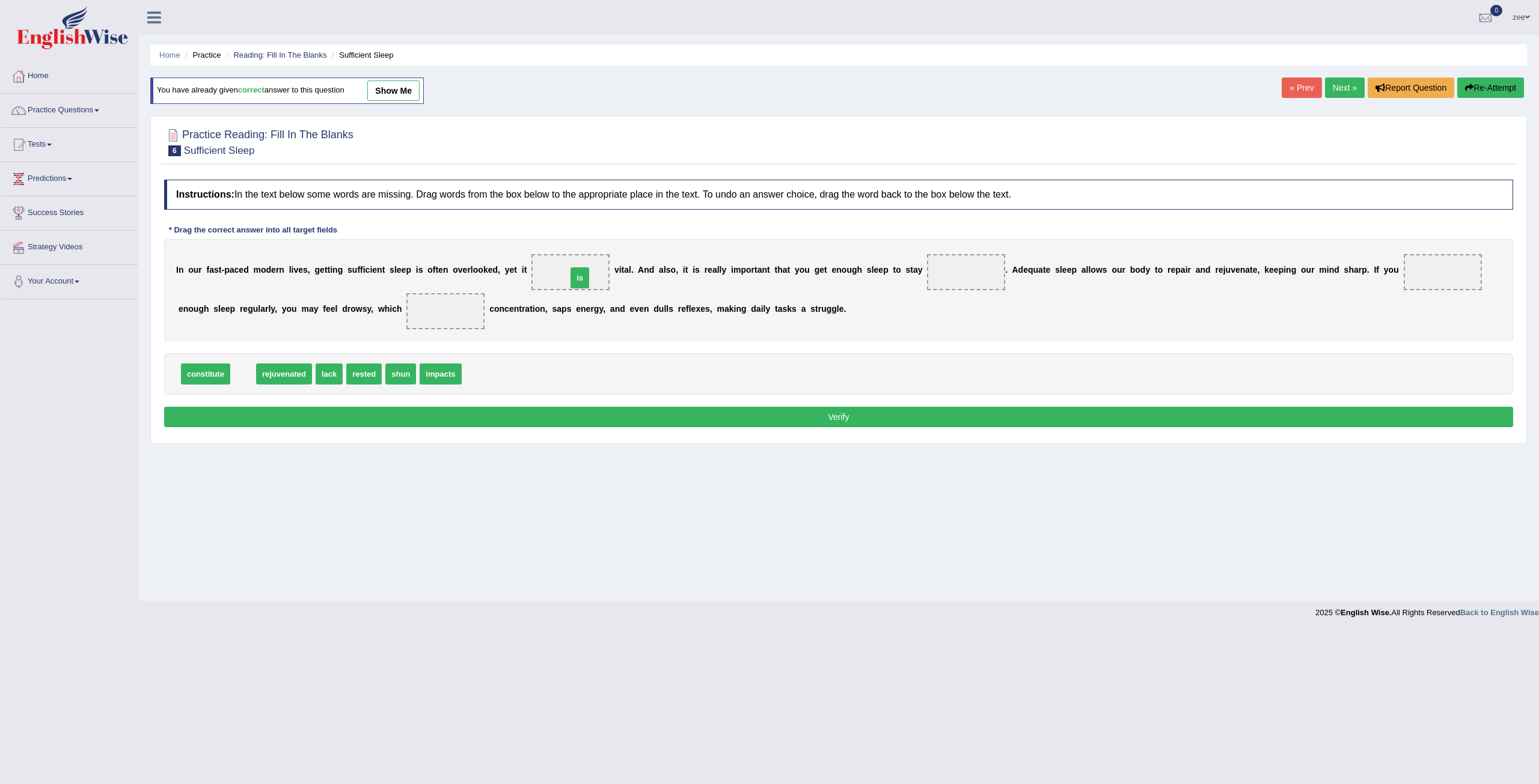
drag, startPoint x: 243, startPoint y: 372, endPoint x: 579, endPoint y: 273, distance: 350.3
drag, startPoint x: 264, startPoint y: 375, endPoint x: 988, endPoint y: 279, distance: 730.3
drag, startPoint x: 252, startPoint y: 375, endPoint x: 1445, endPoint y: 264, distance: 1198.2
drag, startPoint x: 322, startPoint y: 374, endPoint x: 444, endPoint y: 312, distance: 136.9
click at [453, 412] on button "Verify" at bounding box center [838, 416] width 1349 height 20
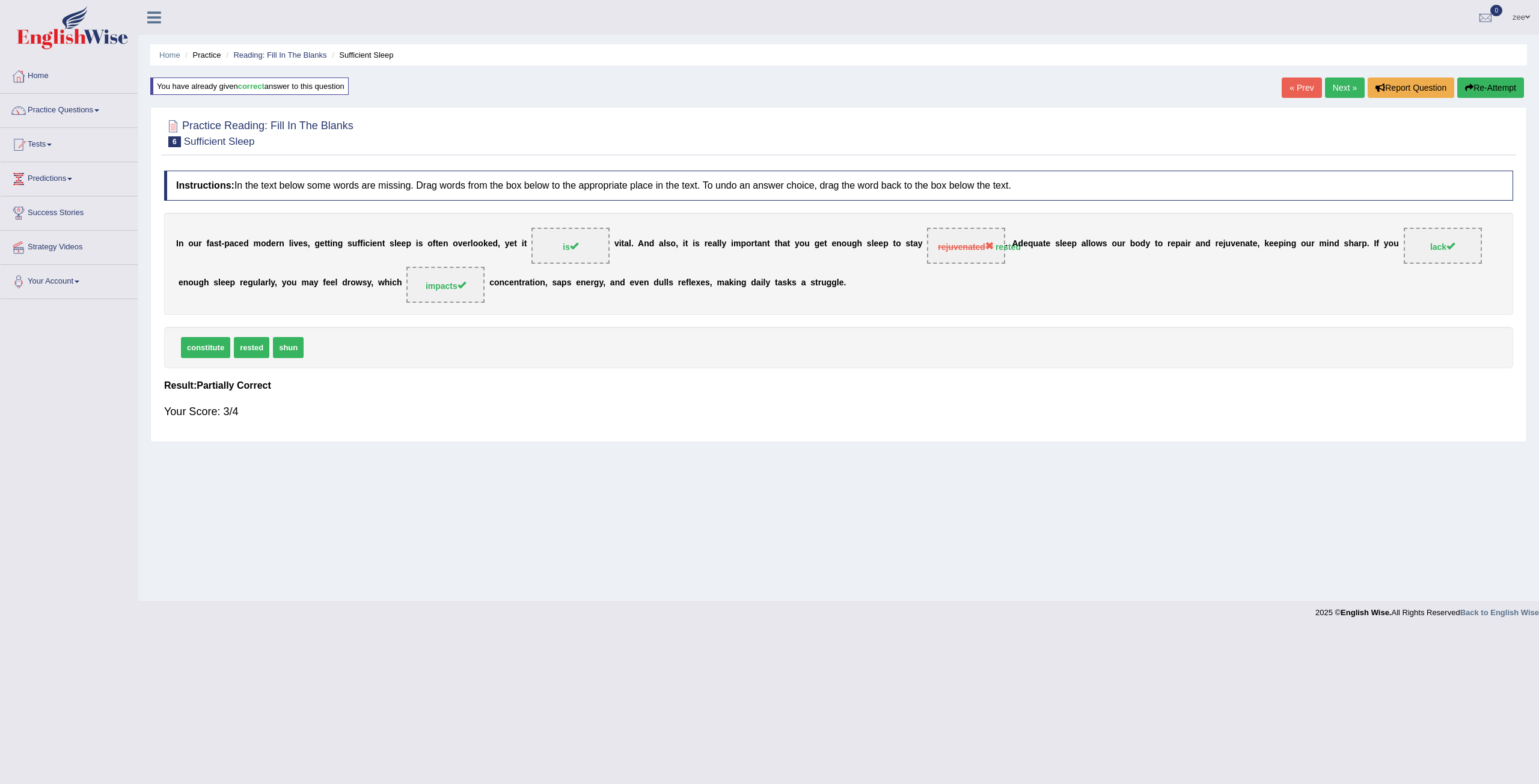
click at [1474, 94] on button "Re-Attempt" at bounding box center [1490, 87] width 67 height 20
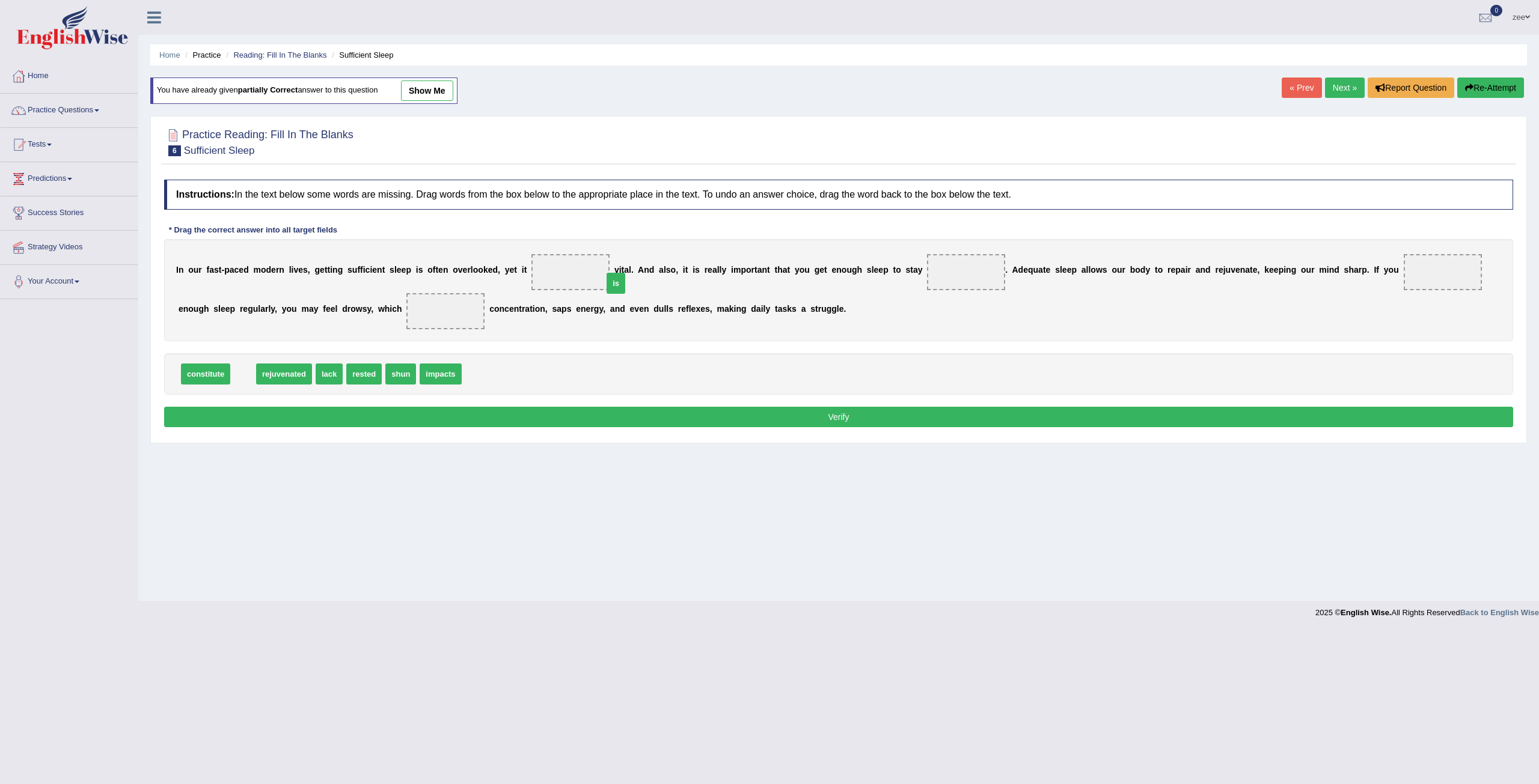
drag, startPoint x: 242, startPoint y: 371, endPoint x: 563, endPoint y: 267, distance: 337.4
drag, startPoint x: 589, startPoint y: 346, endPoint x: 975, endPoint y: 270, distance: 393.4
drag, startPoint x: 339, startPoint y: 371, endPoint x: 1442, endPoint y: 271, distance: 1107.5
drag, startPoint x: 349, startPoint y: 369, endPoint x: 425, endPoint y: 295, distance: 106.1
click at [461, 409] on button "Verify" at bounding box center [838, 416] width 1349 height 20
